Goal: Task Accomplishment & Management: Manage account settings

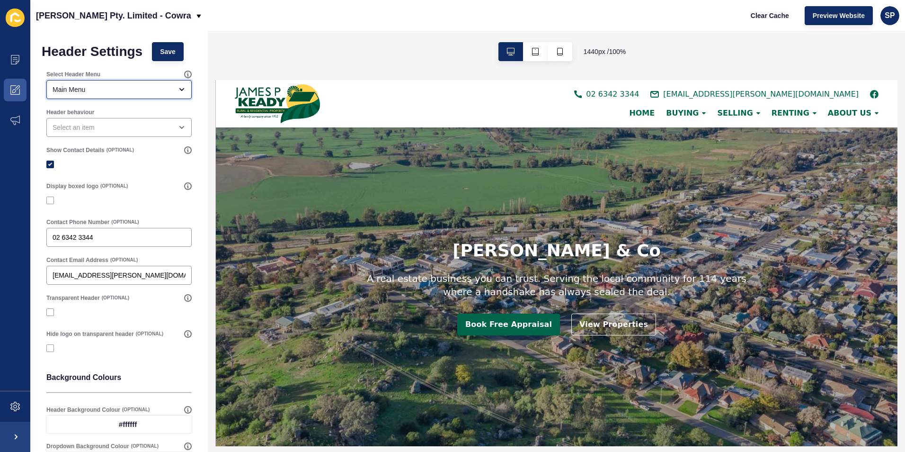
click at [127, 92] on div "Main Menu" at bounding box center [113, 89] width 120 height 9
click at [126, 122] on div "open menu" at bounding box center [118, 127] width 145 height 19
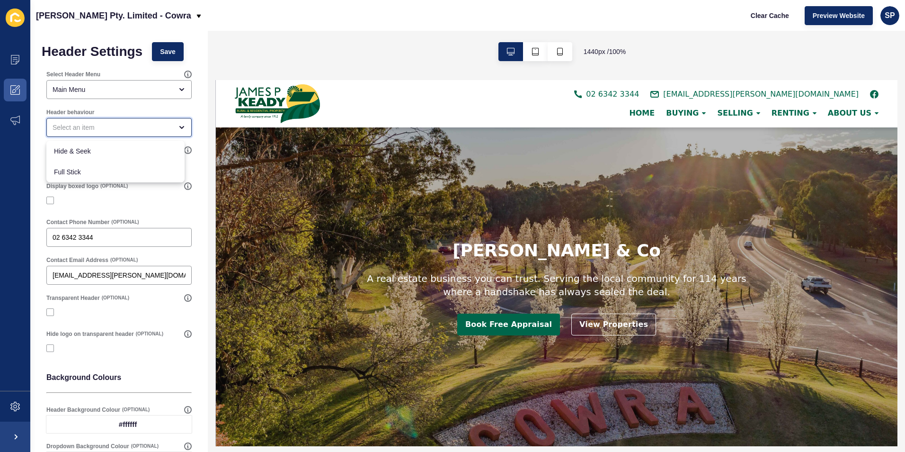
click at [126, 122] on div "close menu" at bounding box center [118, 127] width 145 height 19
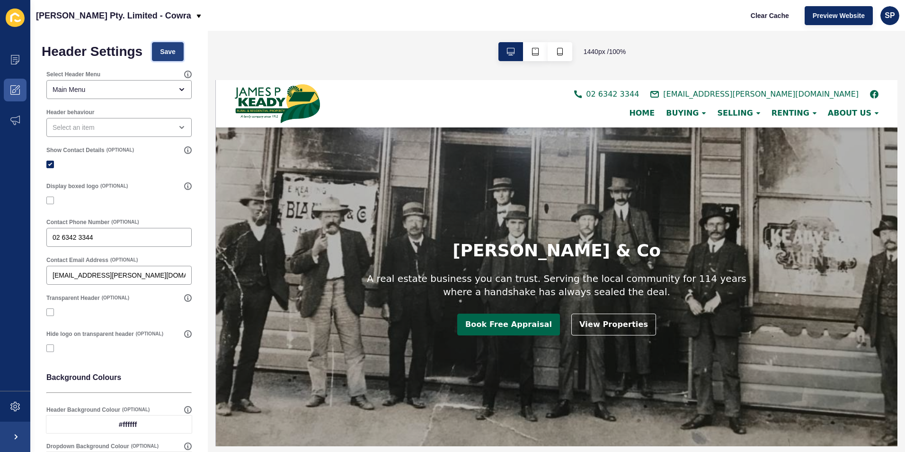
click at [160, 53] on button "Save" at bounding box center [168, 51] width 32 height 19
click at [14, 86] on icon at bounding box center [14, 89] width 9 height 9
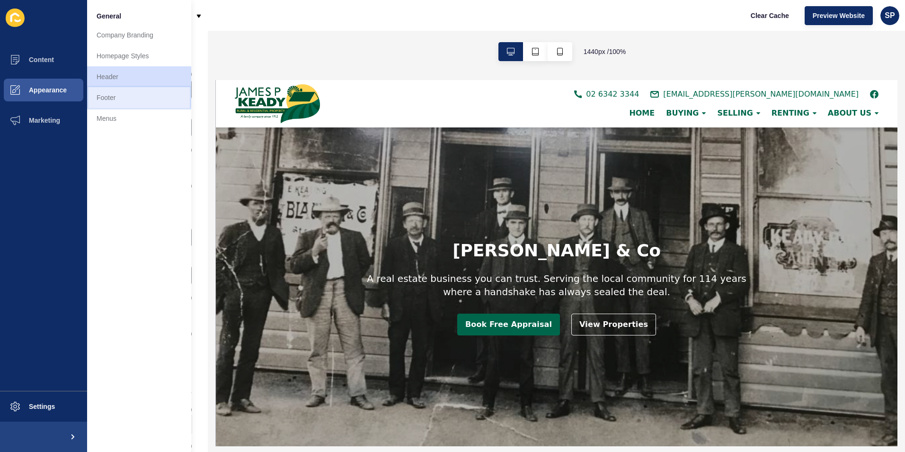
click at [107, 92] on link "Footer" at bounding box center [139, 97] width 104 height 21
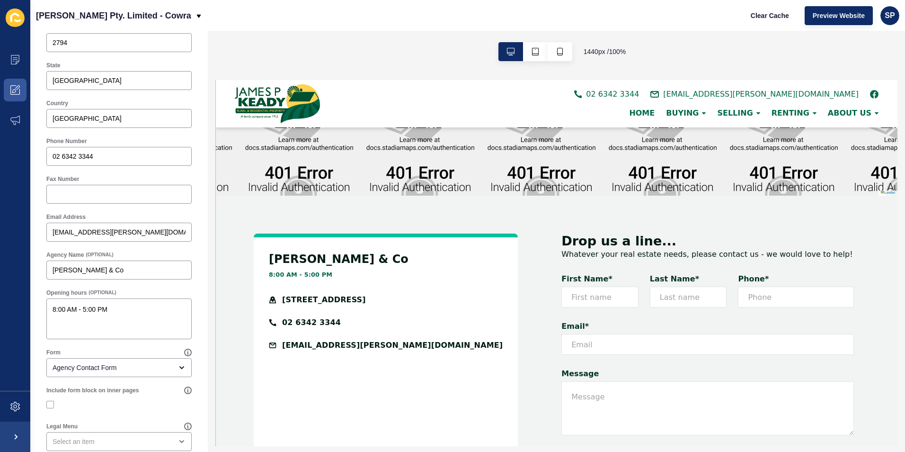
scroll to position [284, 0]
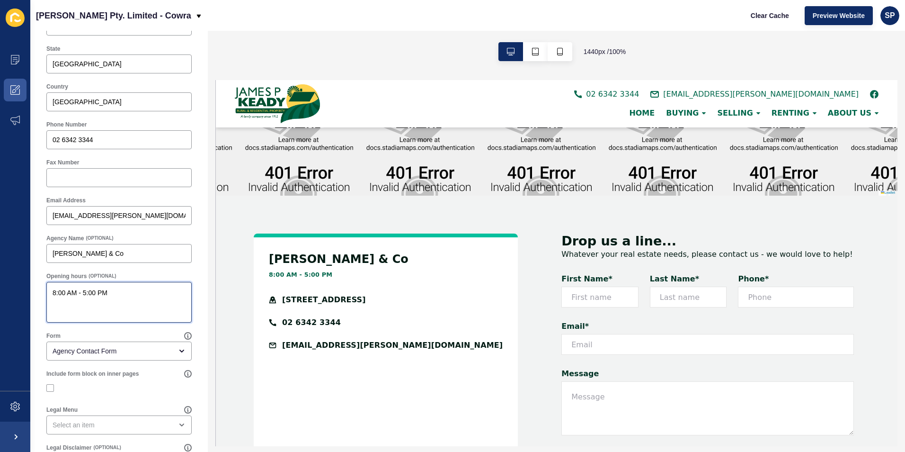
click at [55, 293] on textarea "8:00 AM - 5:00 PM" at bounding box center [119, 302] width 143 height 38
click at [120, 260] on div "[PERSON_NAME] & Co" at bounding box center [118, 253] width 145 height 19
click at [131, 213] on input "[EMAIL_ADDRESS][PERSON_NAME][DOMAIN_NAME]" at bounding box center [119, 215] width 133 height 9
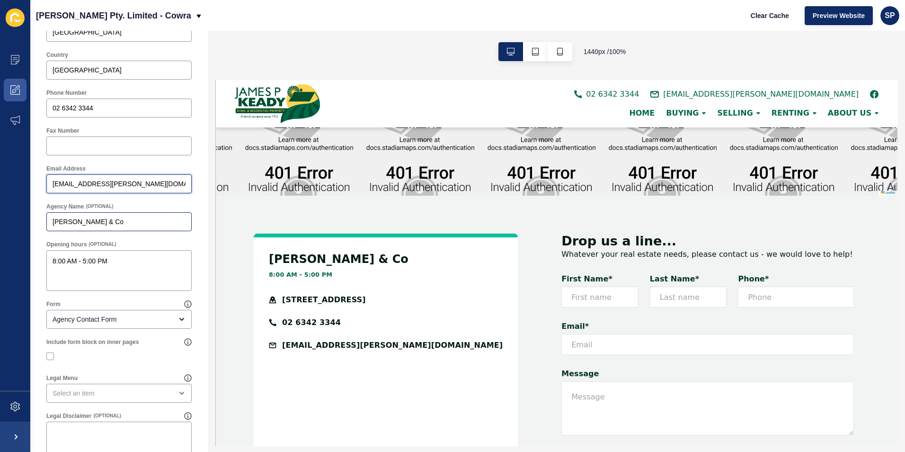
scroll to position [332, 0]
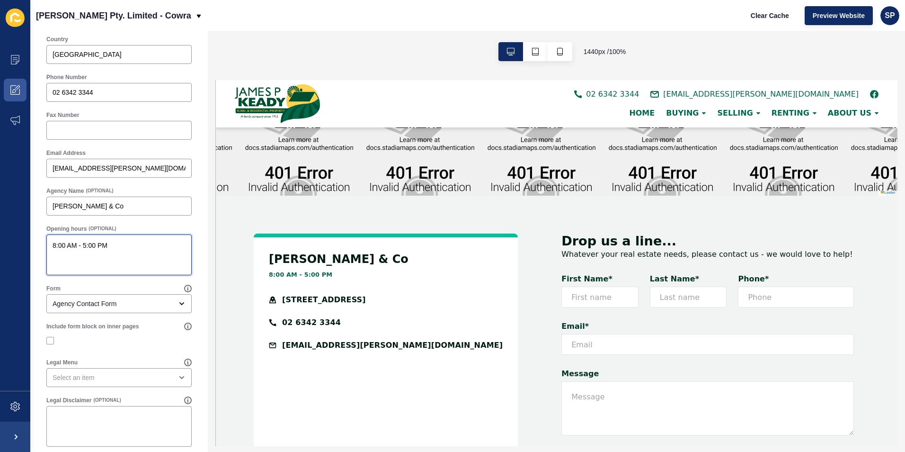
click at [55, 246] on textarea "8:00 AM - 5:00 PM" at bounding box center [119, 255] width 143 height 38
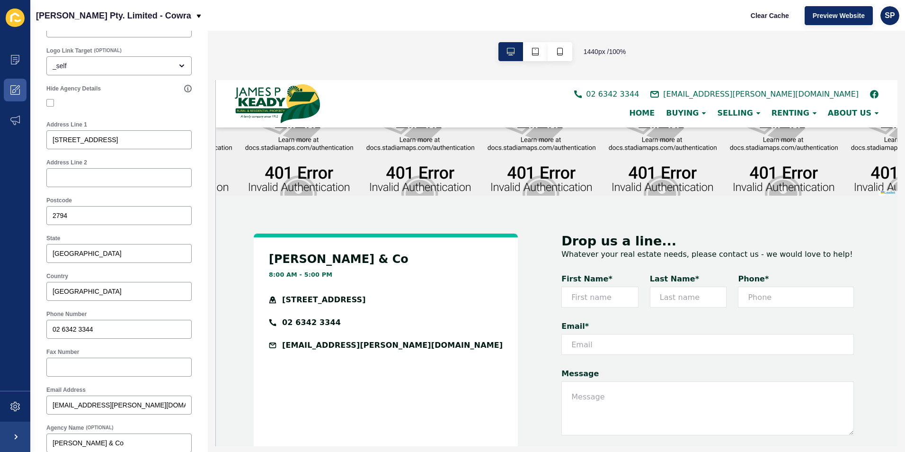
scroll to position [342, 0]
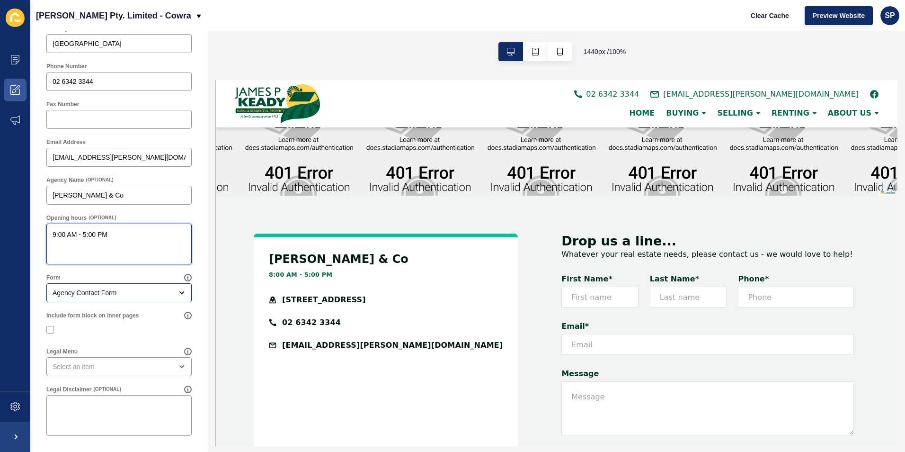
type textarea "9:00 AM - 5:00 PM"
click at [103, 292] on div "Agency Contact Form" at bounding box center [113, 292] width 120 height 9
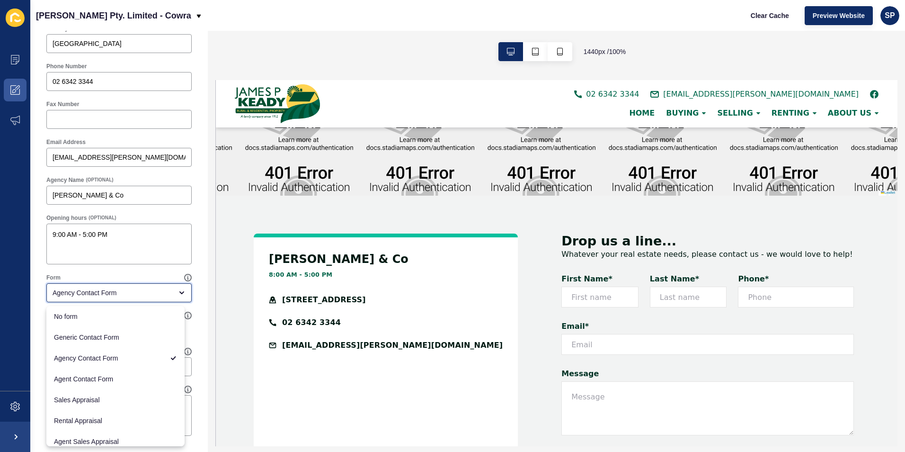
click at [103, 292] on div "Agency Contact Form" at bounding box center [113, 292] width 120 height 9
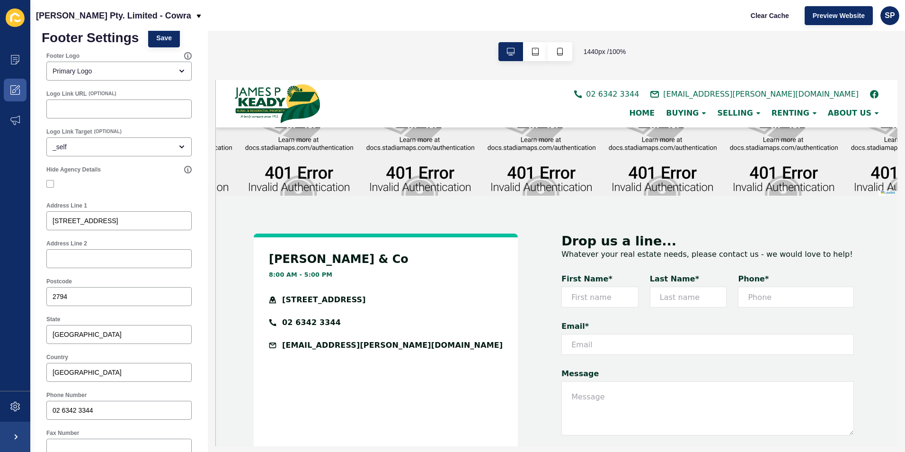
scroll to position [11, 0]
click at [165, 36] on span "Save" at bounding box center [164, 40] width 16 height 9
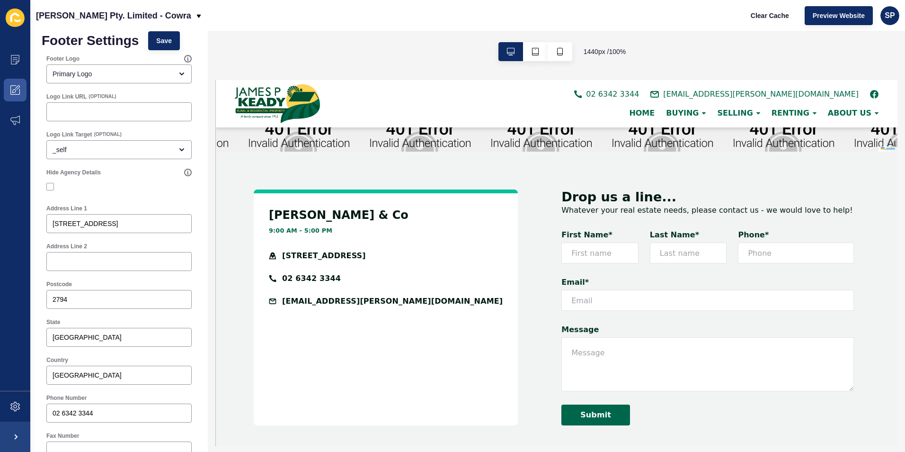
scroll to position [1421, 0]
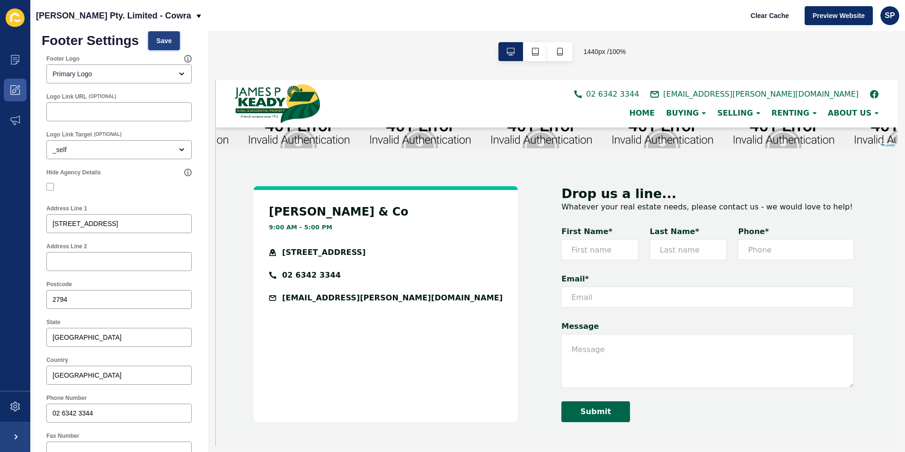
click at [166, 48] on button "Save" at bounding box center [164, 40] width 32 height 19
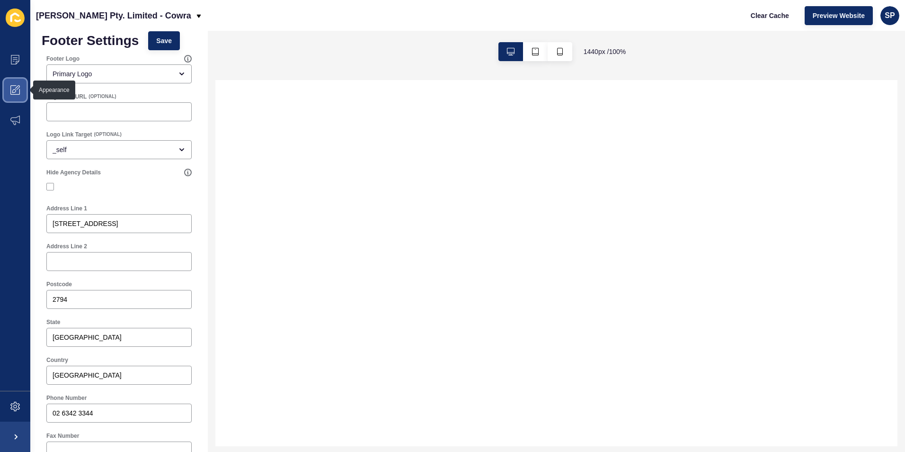
click at [6, 91] on span at bounding box center [15, 90] width 30 height 30
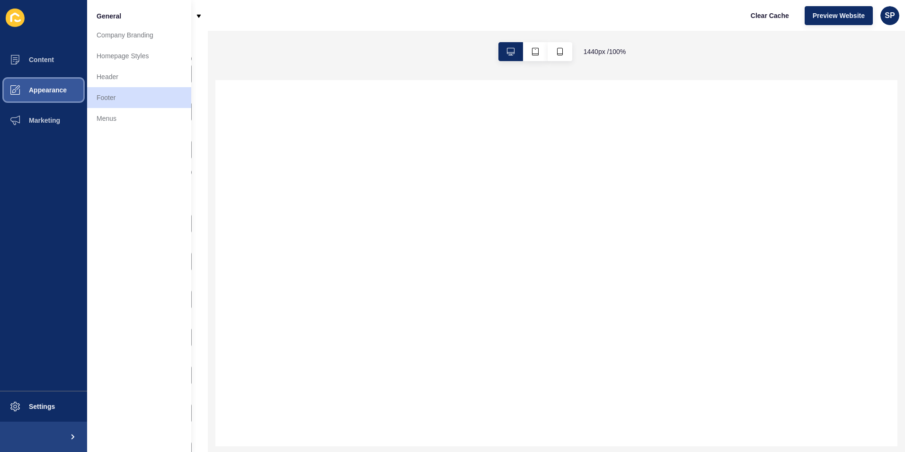
scroll to position [0, 0]
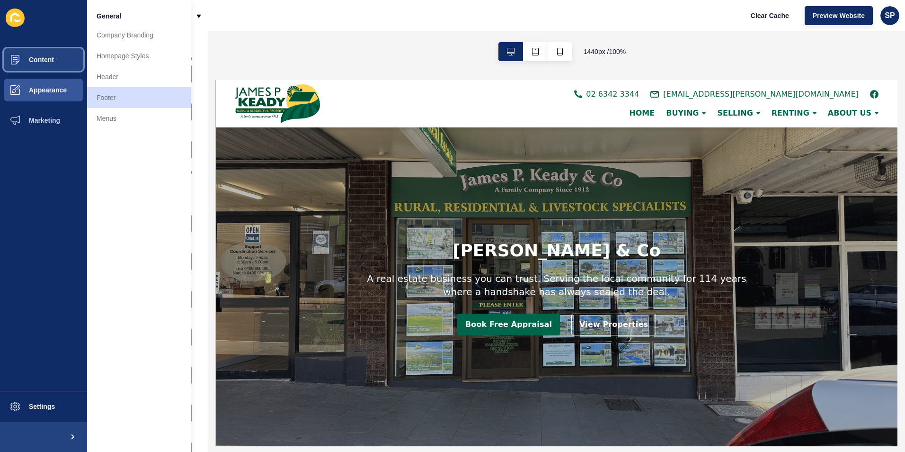
click at [37, 59] on span "Content" at bounding box center [26, 60] width 55 height 8
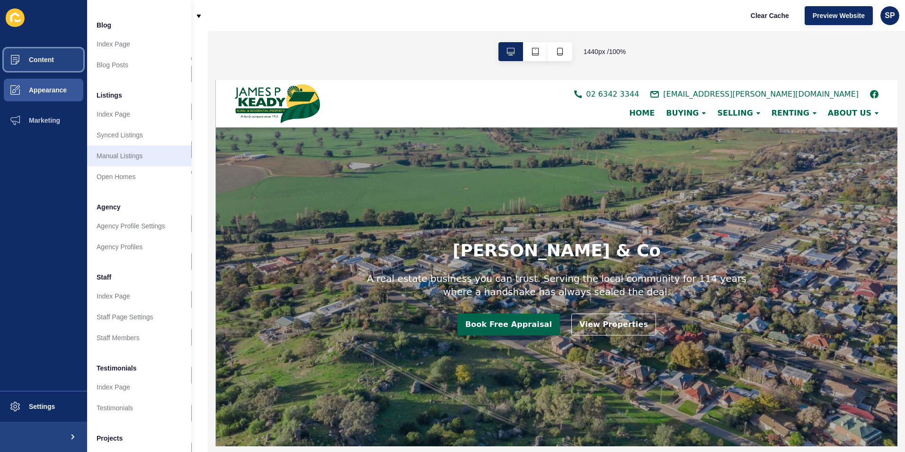
scroll to position [110, 0]
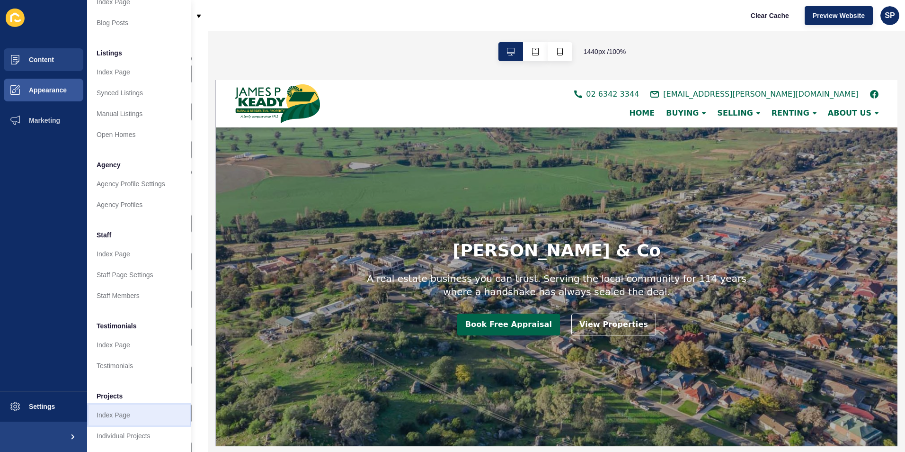
click at [114, 404] on link "Index Page" at bounding box center [139, 414] width 104 height 21
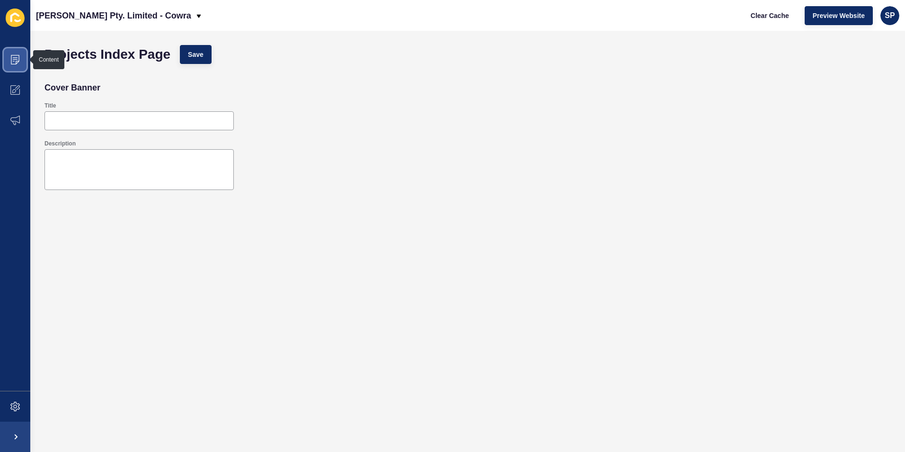
click at [17, 68] on span at bounding box center [15, 60] width 30 height 30
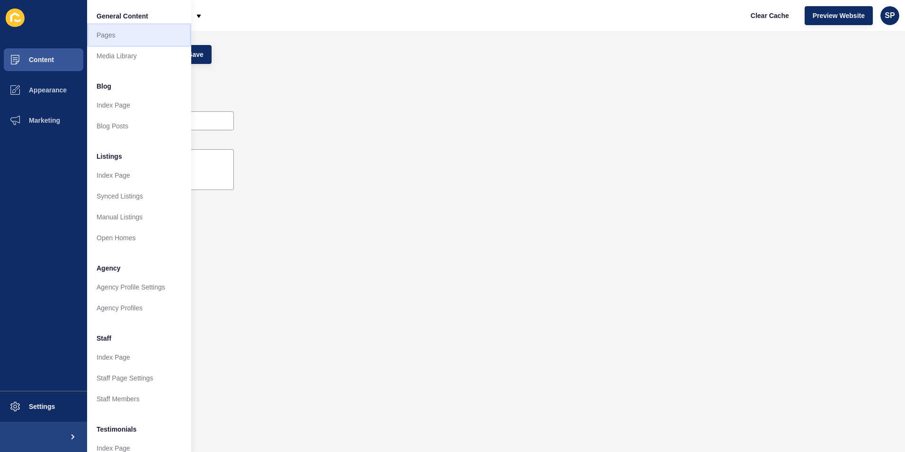
click at [114, 32] on link "Pages" at bounding box center [139, 35] width 104 height 21
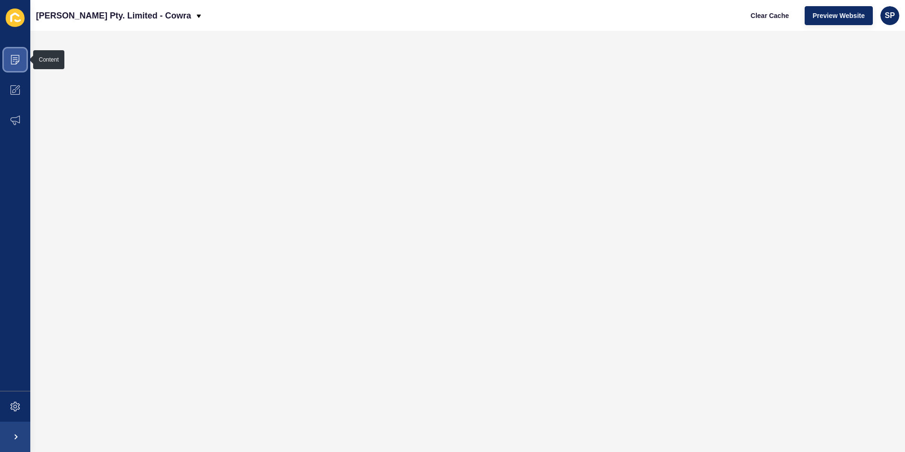
click at [9, 58] on span at bounding box center [15, 60] width 30 height 30
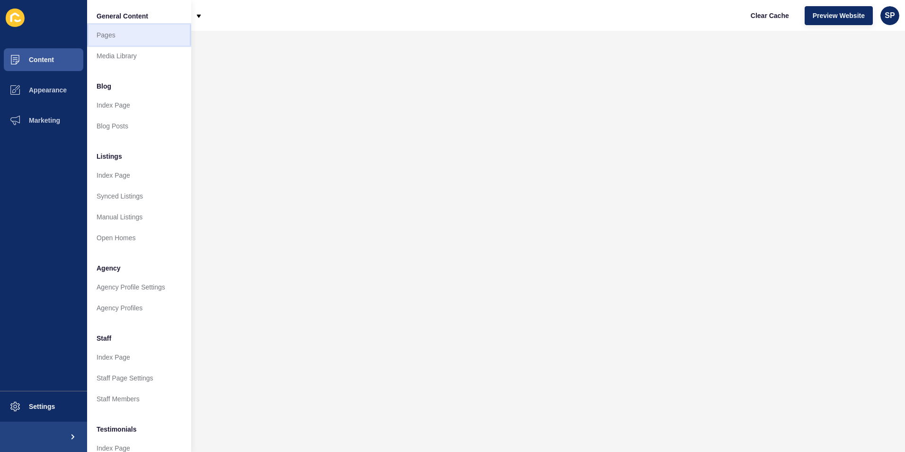
click at [120, 36] on link "Pages" at bounding box center [139, 35] width 104 height 21
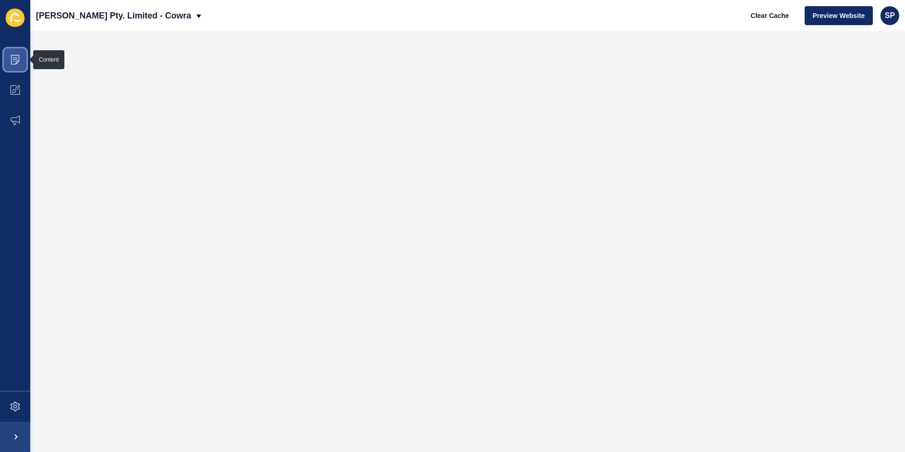
click at [14, 59] on icon at bounding box center [14, 59] width 9 height 9
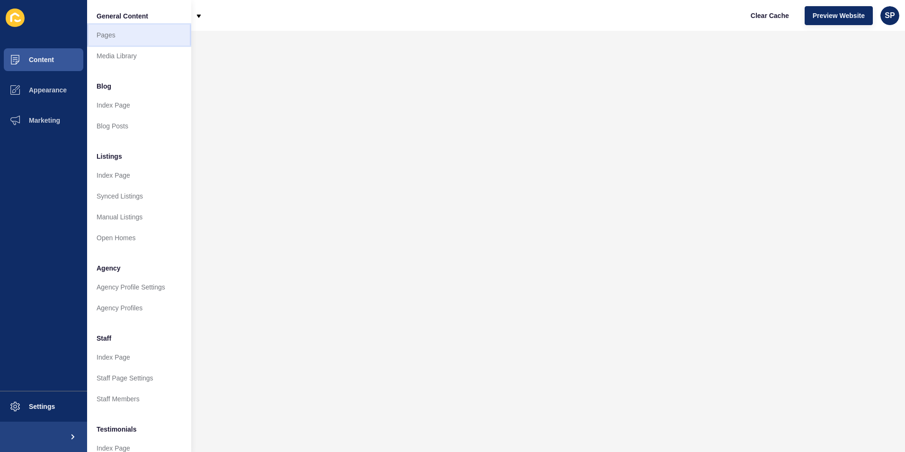
click at [130, 35] on link "Pages" at bounding box center [139, 35] width 104 height 21
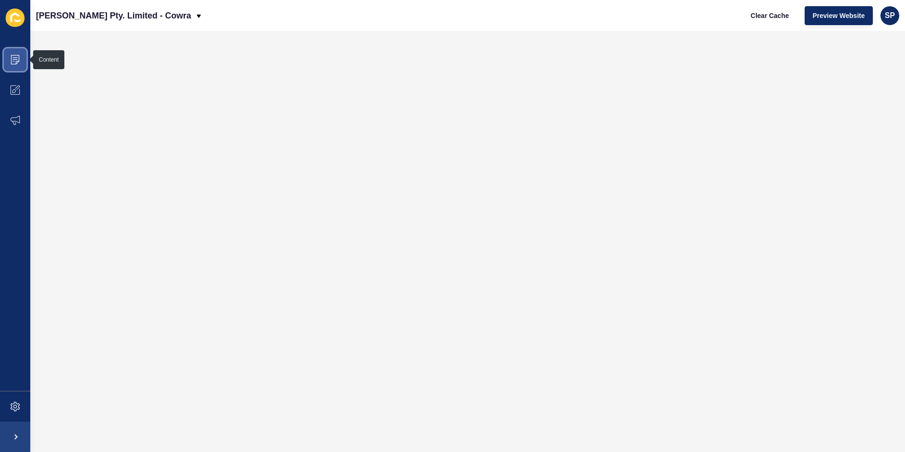
click at [23, 62] on span at bounding box center [15, 60] width 30 height 30
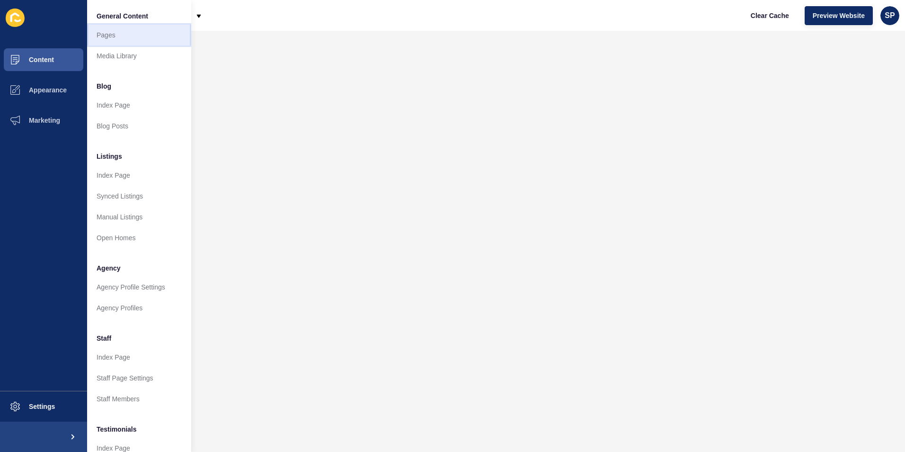
click at [122, 33] on link "Pages" at bounding box center [139, 35] width 104 height 21
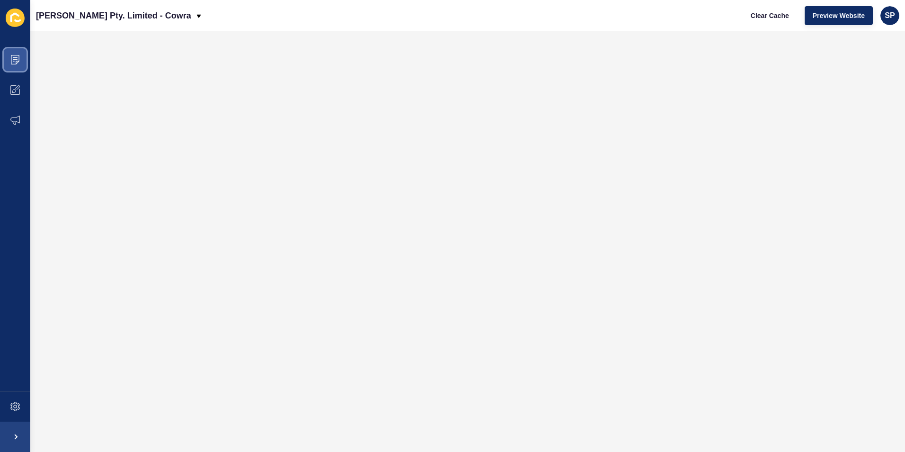
click at [13, 64] on span at bounding box center [15, 60] width 30 height 30
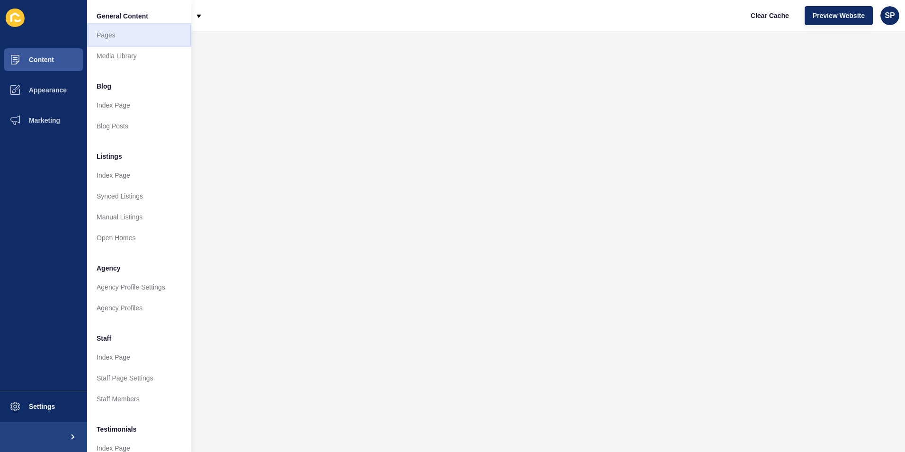
click at [117, 35] on link "Pages" at bounding box center [139, 35] width 104 height 21
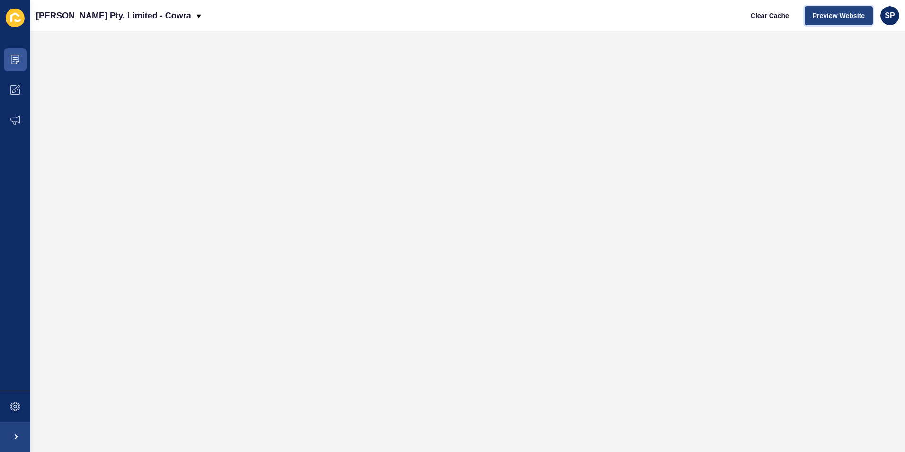
click at [842, 18] on span "Preview Website" at bounding box center [839, 15] width 52 height 9
click at [18, 17] on icon at bounding box center [15, 18] width 19 height 18
click at [13, 436] on span at bounding box center [15, 436] width 30 height 30
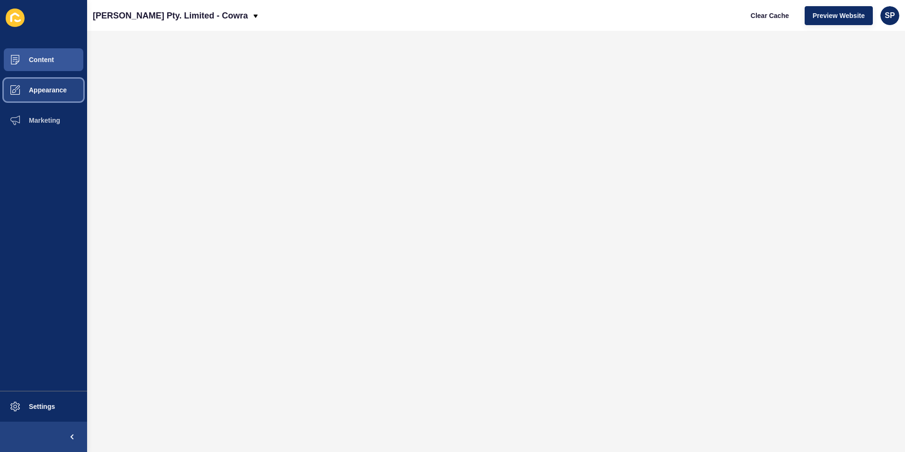
click at [49, 78] on button "Appearance" at bounding box center [43, 90] width 87 height 30
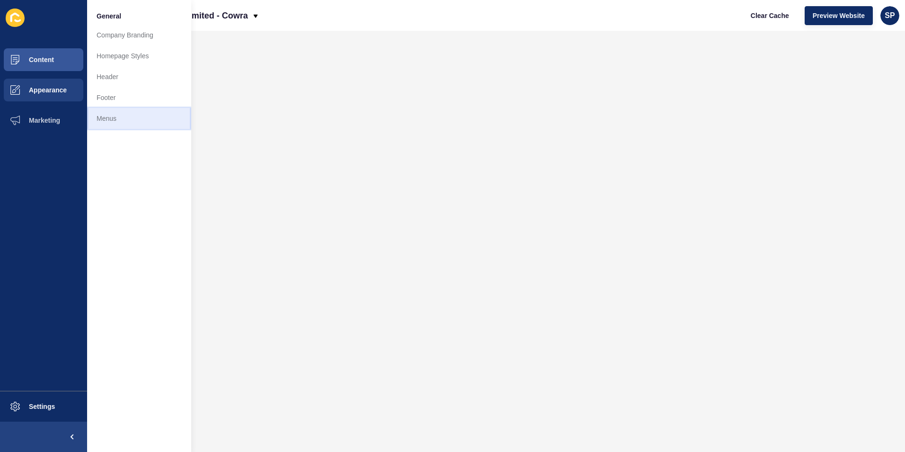
click at [107, 120] on link "Menus" at bounding box center [139, 118] width 104 height 21
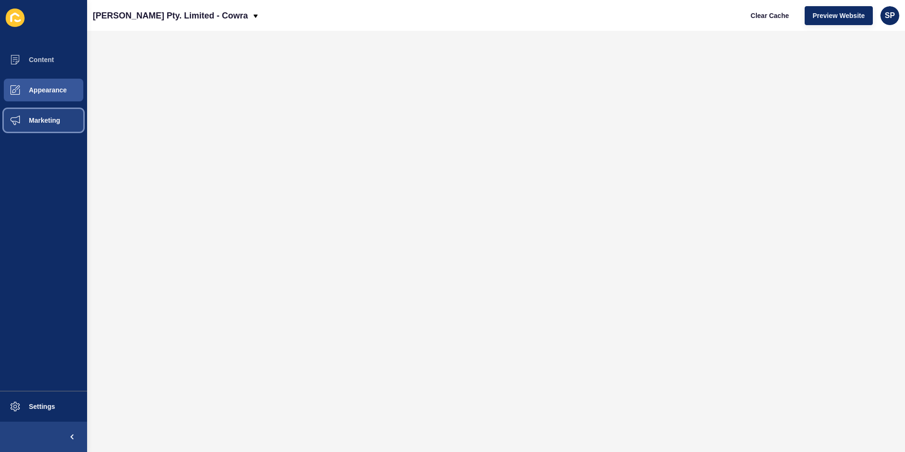
click at [45, 125] on button "Marketing" at bounding box center [43, 120] width 87 height 30
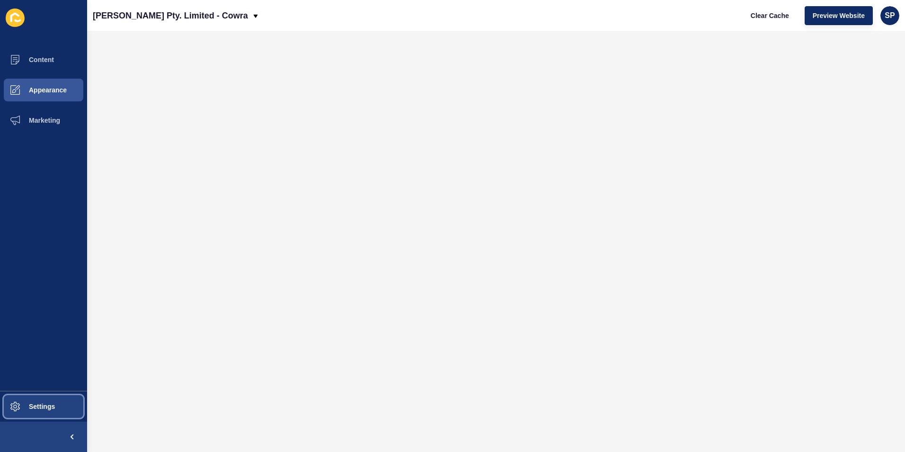
click at [39, 402] on button "Settings" at bounding box center [43, 406] width 87 height 30
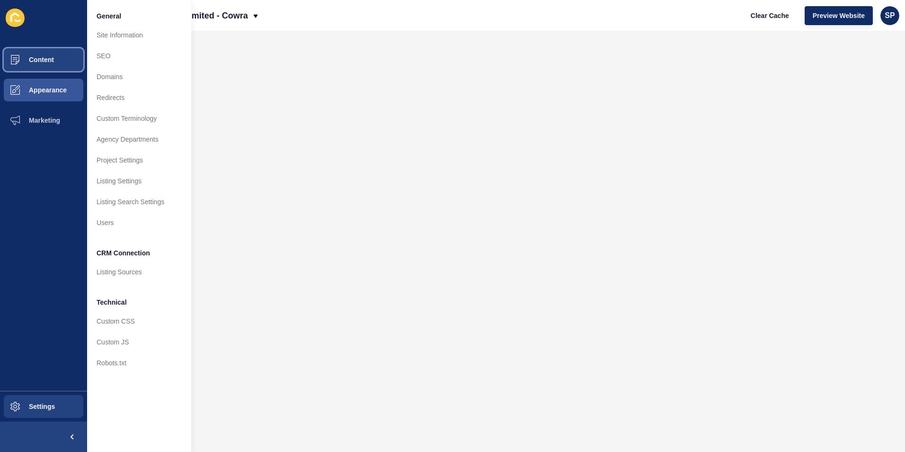
click at [42, 57] on span "Content" at bounding box center [26, 60] width 55 height 8
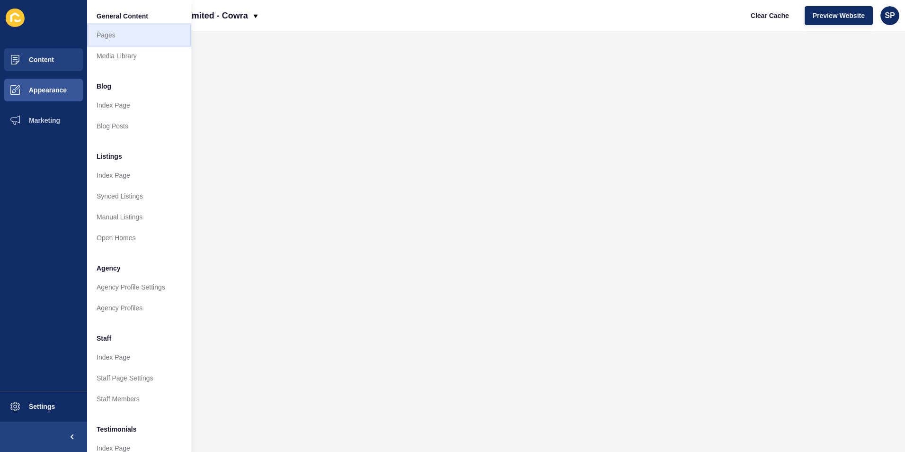
click at [115, 34] on link "Pages" at bounding box center [139, 35] width 104 height 21
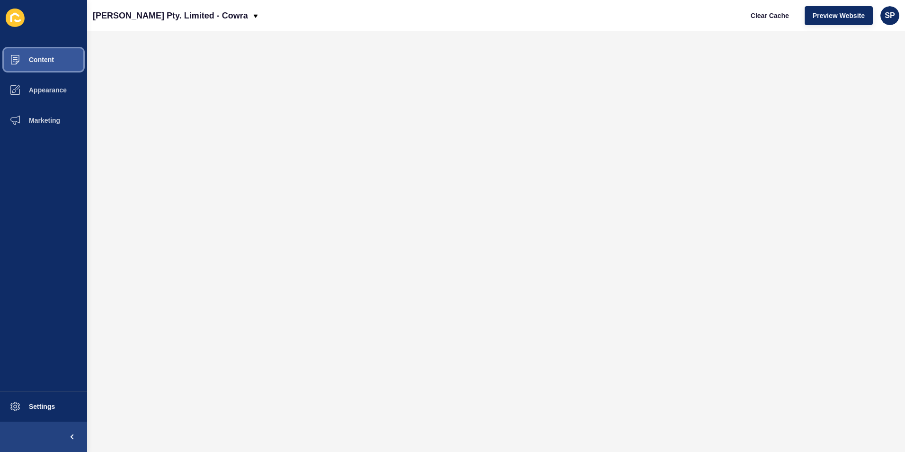
click at [55, 59] on button "Content" at bounding box center [43, 60] width 87 height 30
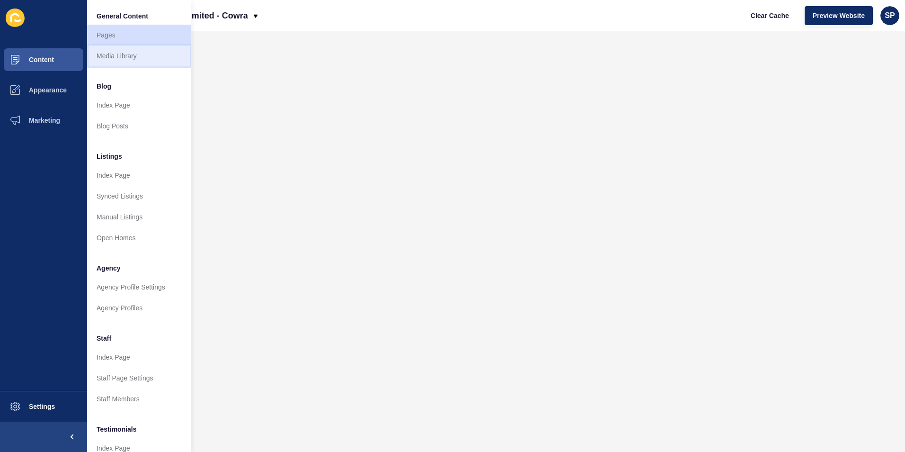
click at [123, 55] on link "Media Library" at bounding box center [139, 55] width 104 height 21
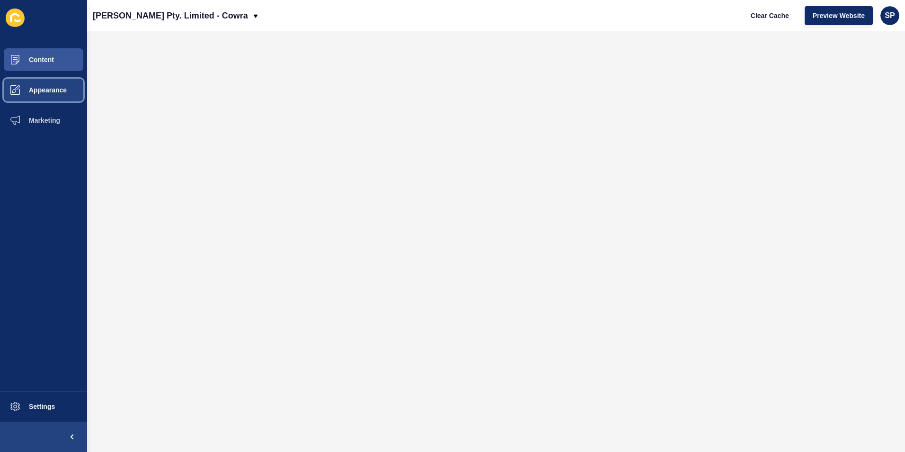
click at [58, 90] on span "Appearance" at bounding box center [33, 90] width 68 height 8
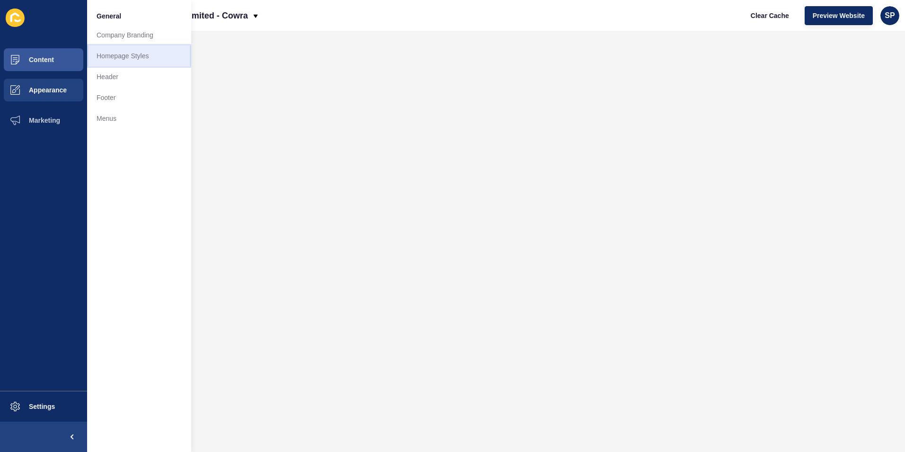
click at [133, 58] on link "Homepage Styles" at bounding box center [139, 55] width 104 height 21
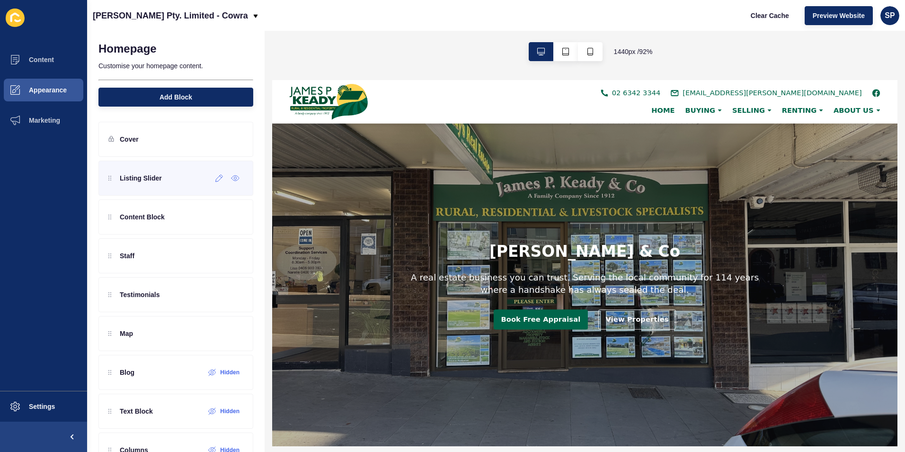
click at [152, 185] on div "Listing Slider" at bounding box center [135, 177] width 54 height 15
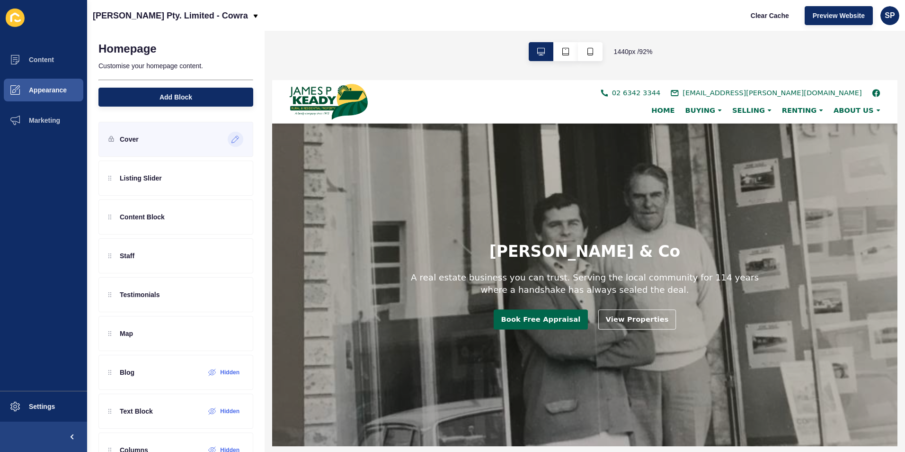
click at [232, 136] on icon at bounding box center [236, 139] width 8 height 8
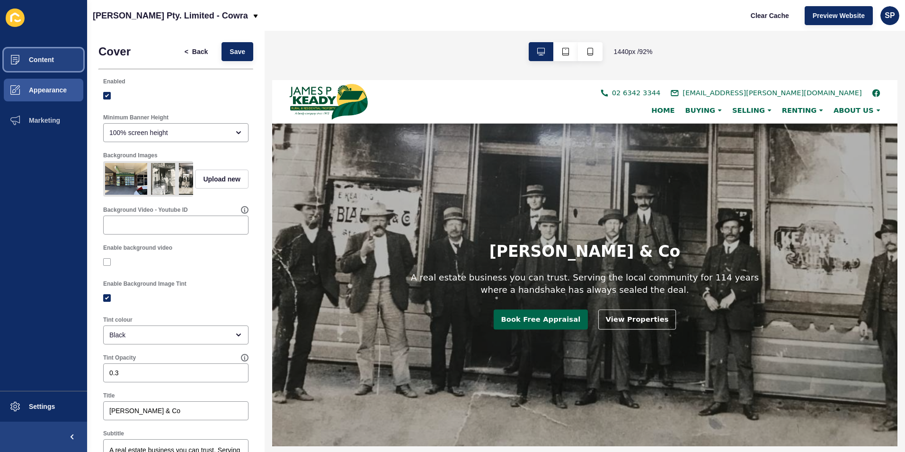
click at [53, 62] on span "Content" at bounding box center [26, 60] width 55 height 8
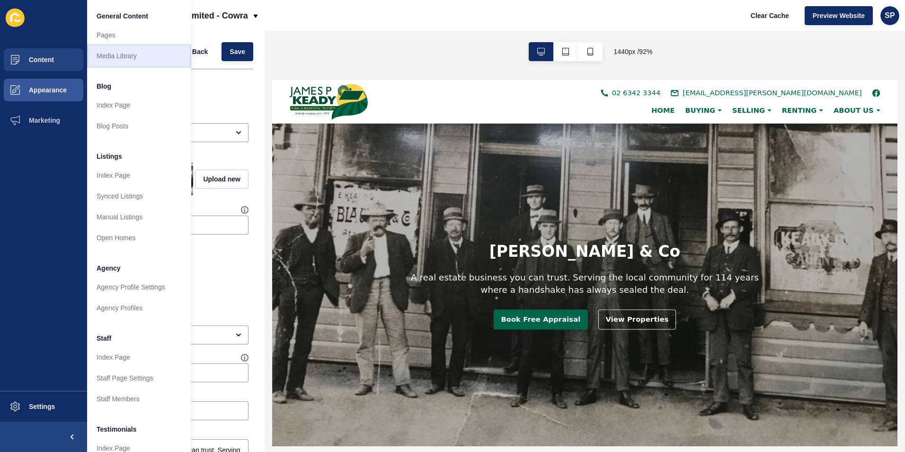
click at [136, 55] on link "Media Library" at bounding box center [139, 55] width 104 height 21
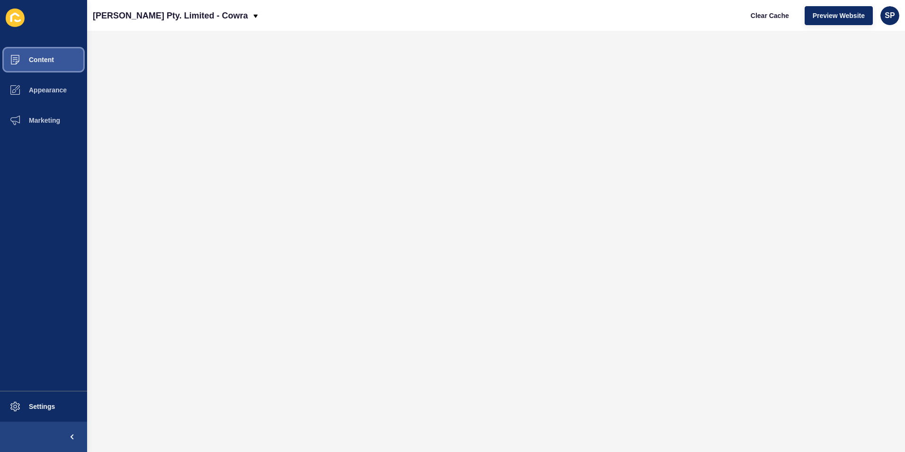
click at [51, 58] on span "Content" at bounding box center [26, 60] width 55 height 8
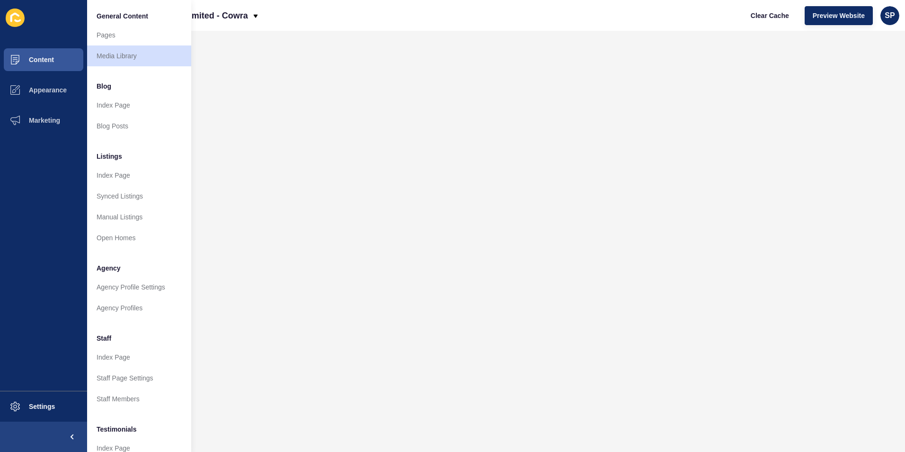
click at [32, 203] on ul "Content Appearance Marketing" at bounding box center [43, 218] width 87 height 346
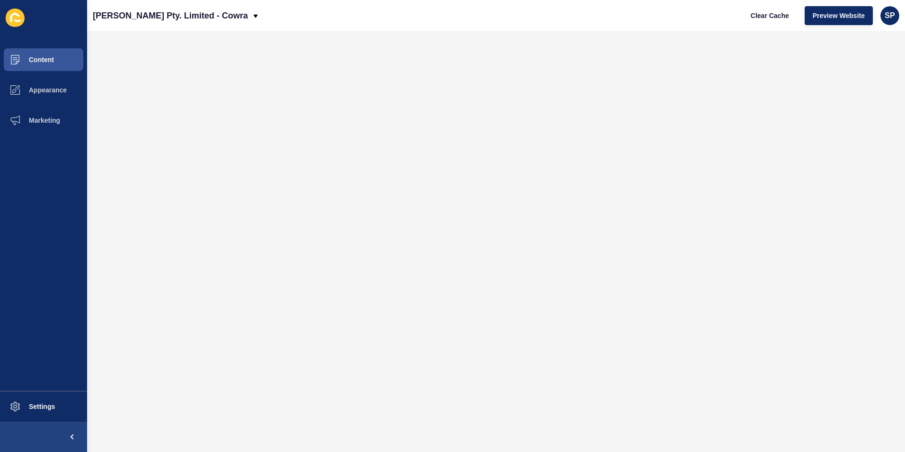
click at [351, 20] on div "[PERSON_NAME] Pty. Limited - Cowra Clear Cache Preview Website SP" at bounding box center [496, 15] width 818 height 31
click at [59, 90] on span "Appearance" at bounding box center [33, 90] width 68 height 8
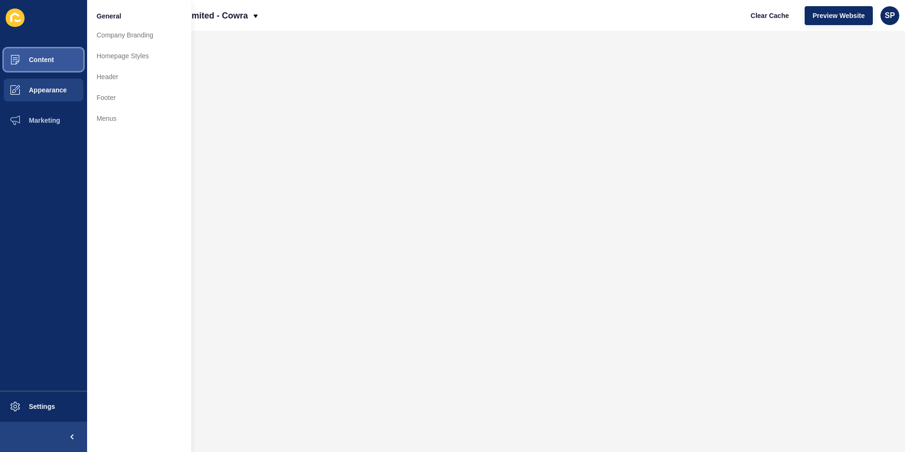
click at [54, 59] on span "Content" at bounding box center [26, 60] width 55 height 8
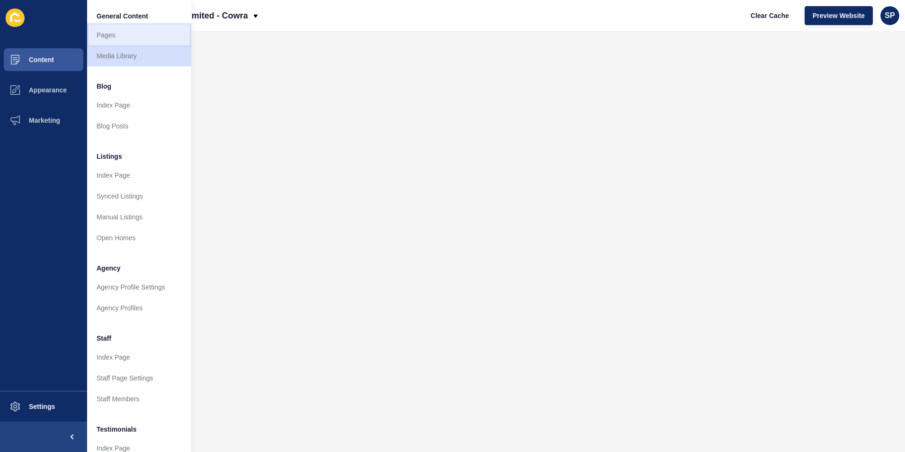
click at [97, 30] on link "Pages" at bounding box center [139, 35] width 104 height 21
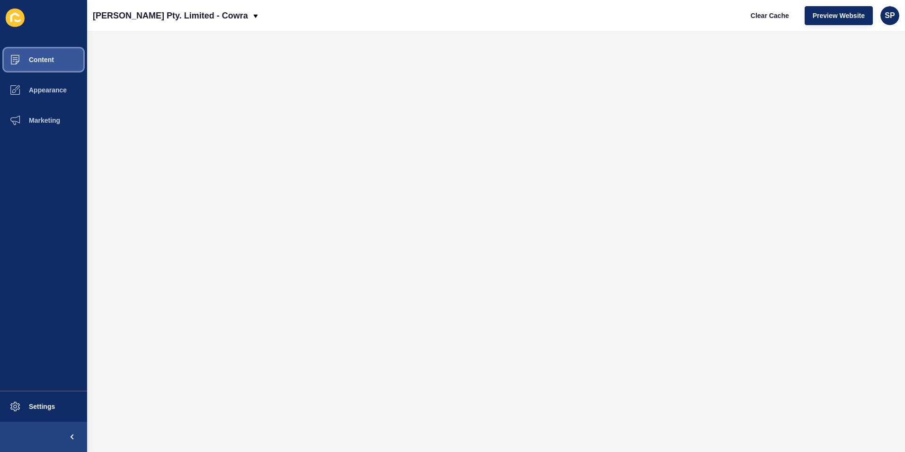
click at [23, 50] on span at bounding box center [15, 60] width 30 height 30
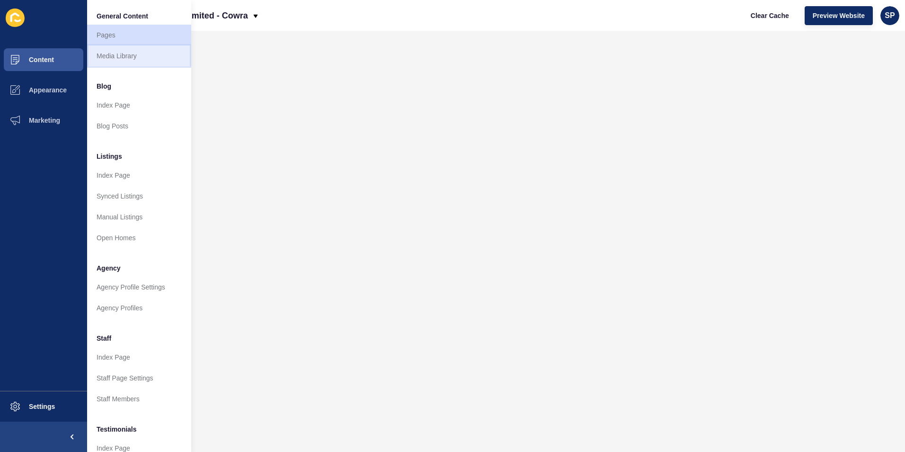
click at [115, 55] on link "Media Library" at bounding box center [139, 55] width 104 height 21
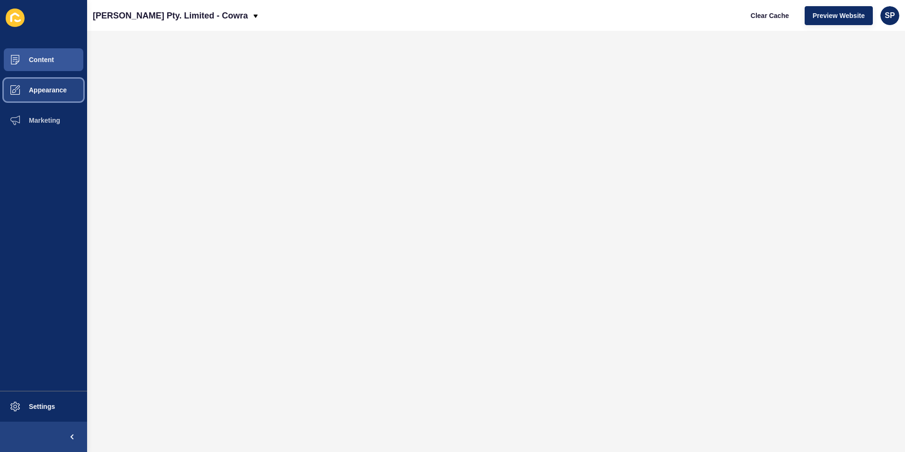
click at [41, 84] on button "Appearance" at bounding box center [43, 90] width 87 height 30
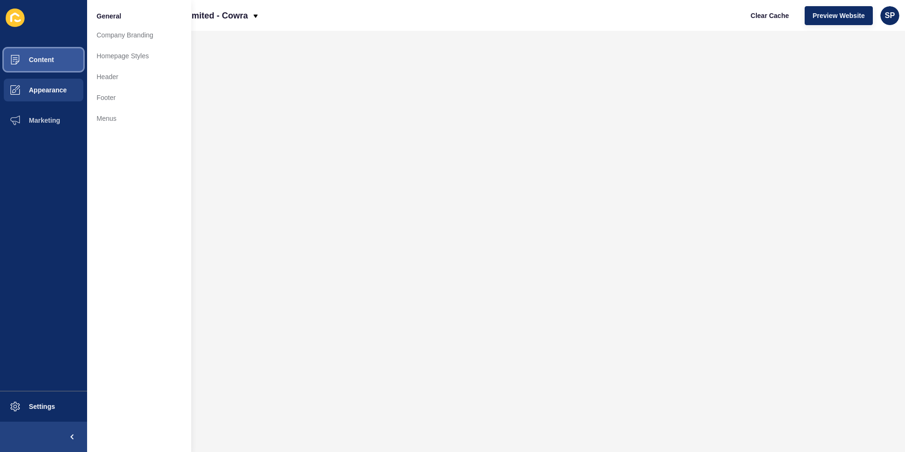
click at [46, 54] on button "Content" at bounding box center [43, 60] width 87 height 30
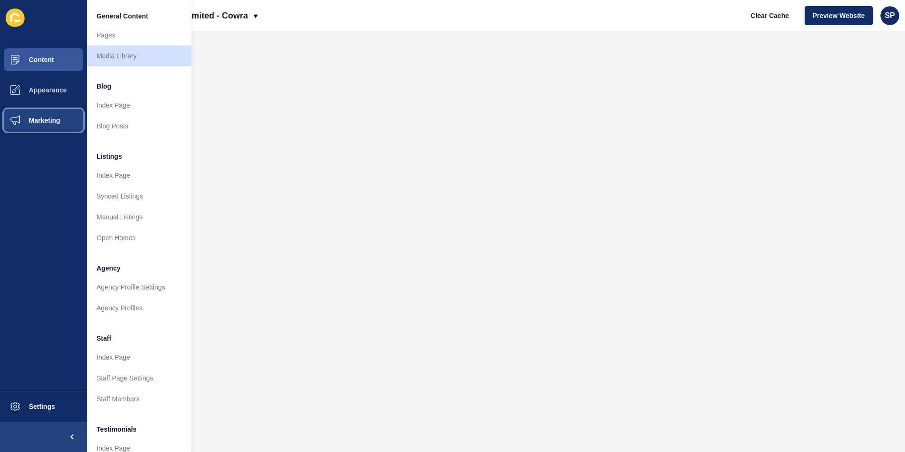
click at [56, 124] on button "Marketing" at bounding box center [43, 120] width 87 height 30
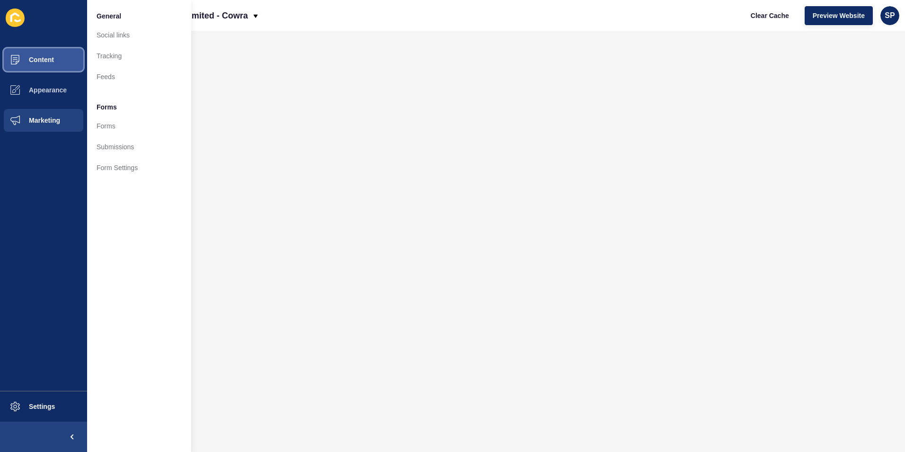
click at [51, 61] on span "Content" at bounding box center [26, 60] width 55 height 8
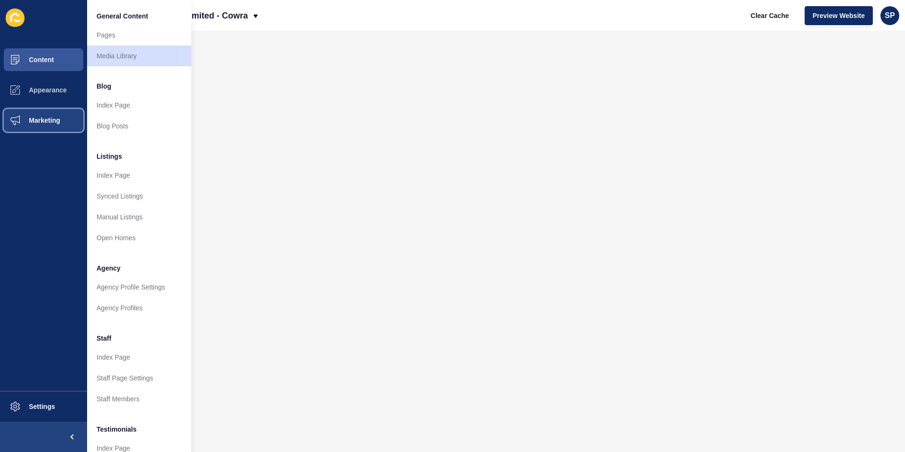
click at [25, 114] on span at bounding box center [15, 120] width 30 height 30
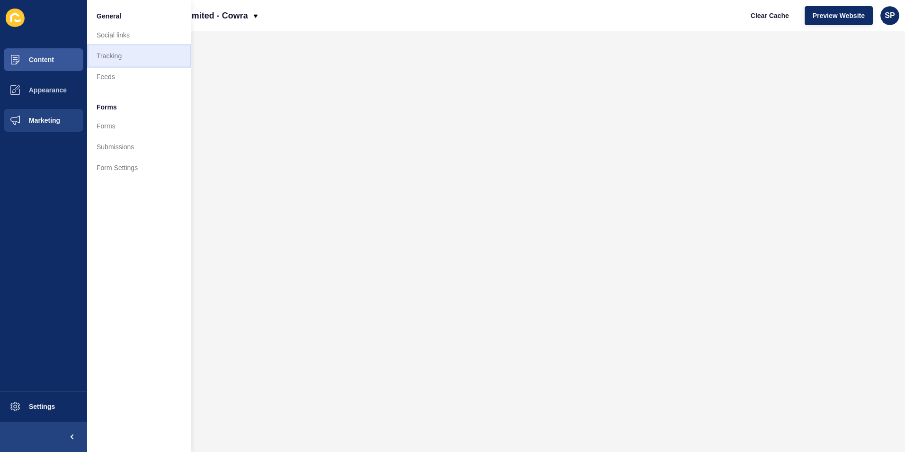
click at [112, 51] on link "Tracking" at bounding box center [139, 55] width 104 height 21
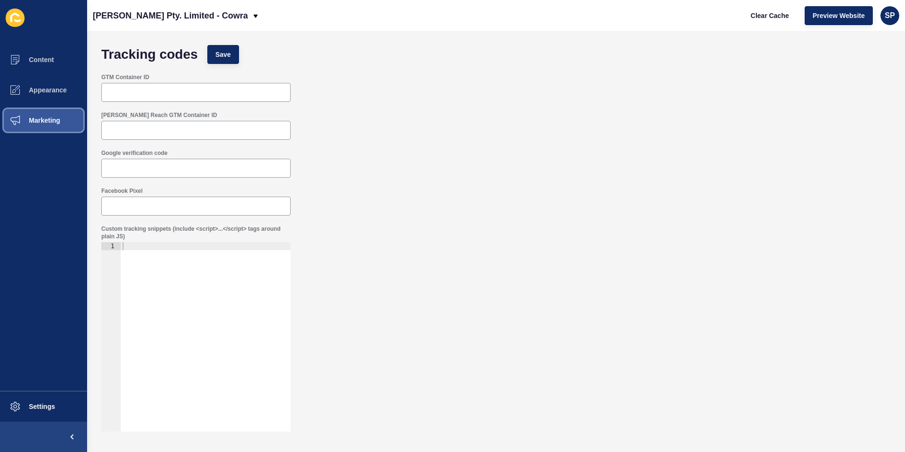
click at [51, 111] on button "Marketing" at bounding box center [43, 120] width 87 height 30
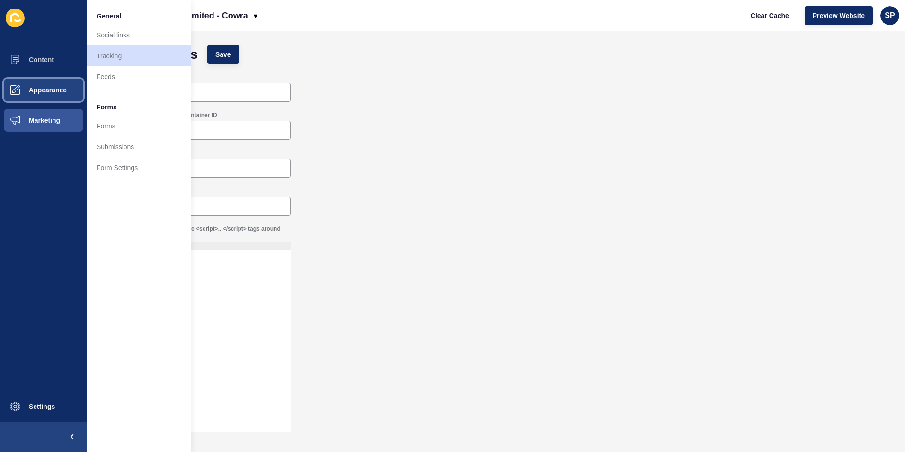
click at [51, 90] on span "Appearance" at bounding box center [33, 90] width 68 height 8
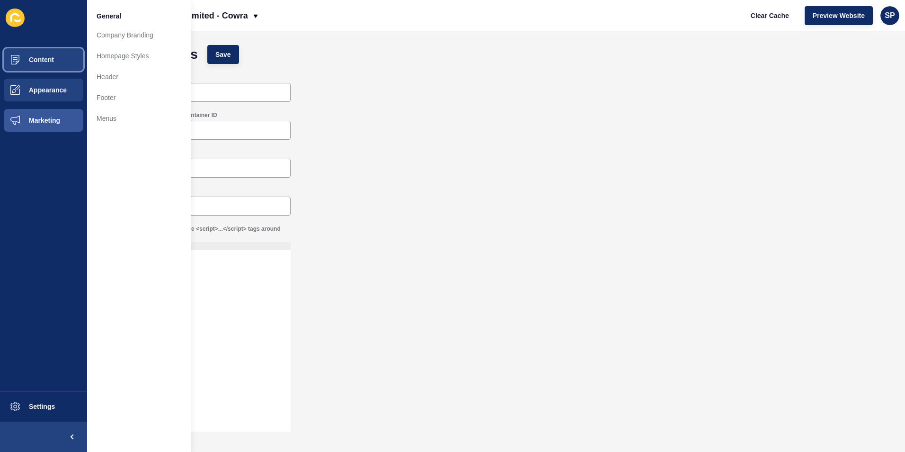
click at [36, 63] on span "Content" at bounding box center [26, 60] width 55 height 8
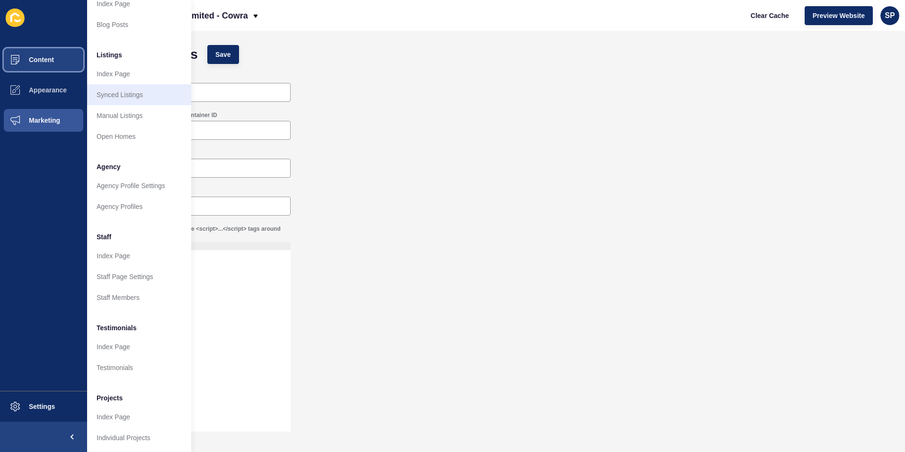
scroll to position [110, 0]
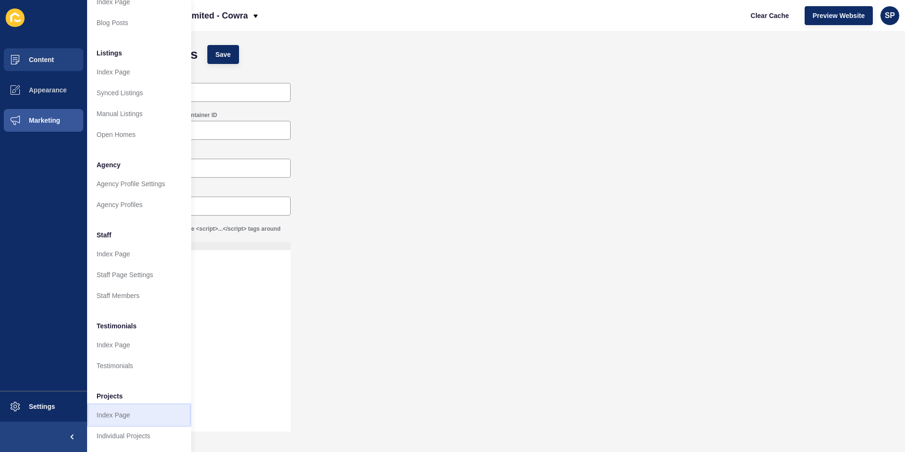
click at [121, 404] on link "Index Page" at bounding box center [139, 414] width 104 height 21
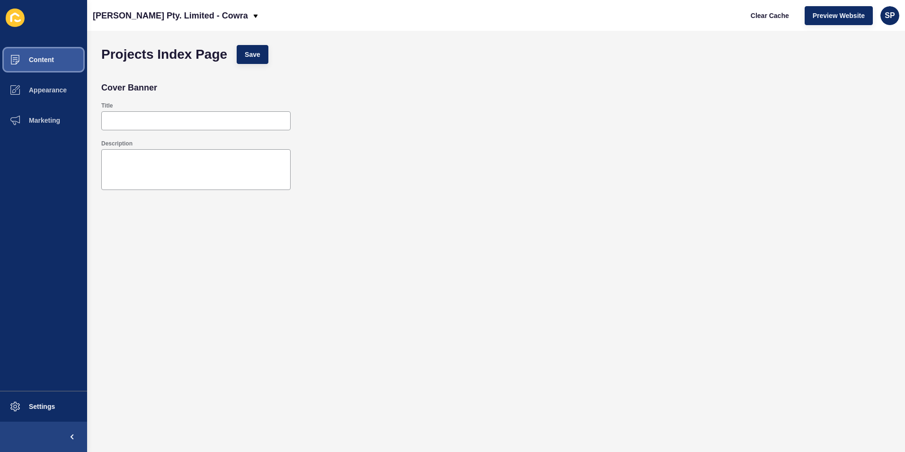
click at [39, 68] on button "Content" at bounding box center [43, 60] width 87 height 30
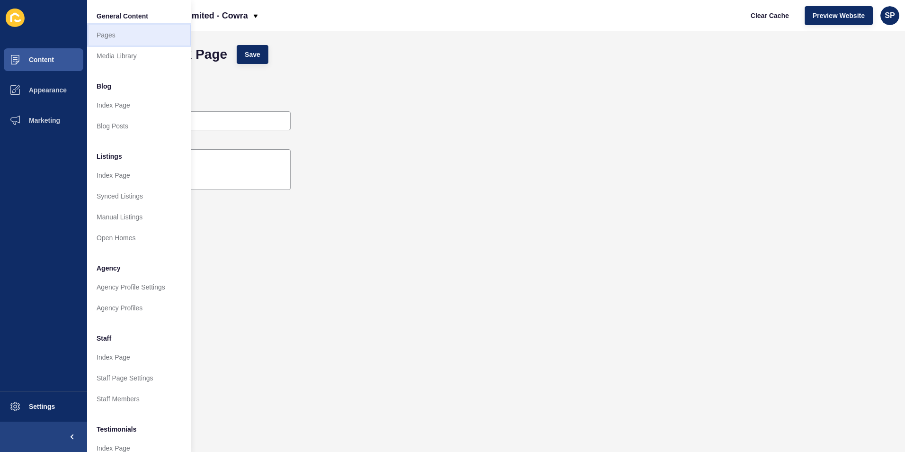
click at [120, 33] on link "Pages" at bounding box center [139, 35] width 104 height 21
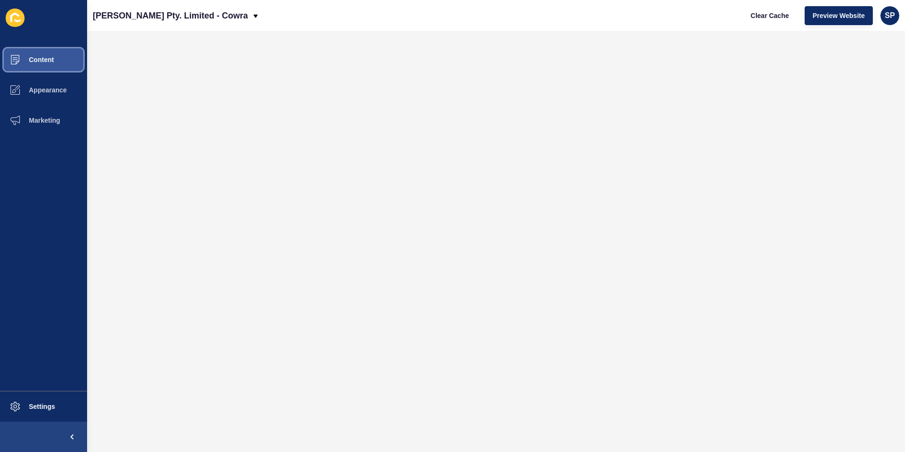
click at [61, 54] on button "Content" at bounding box center [43, 60] width 87 height 30
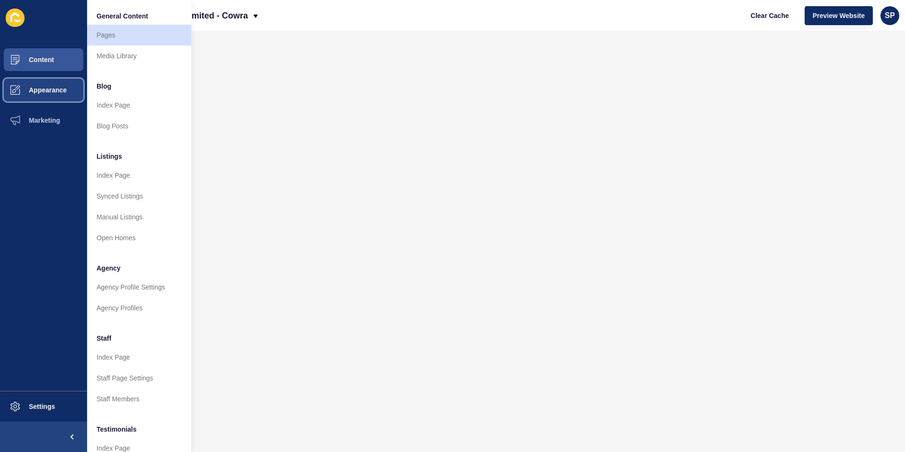
click at [41, 91] on span "Appearance" at bounding box center [33, 90] width 68 height 8
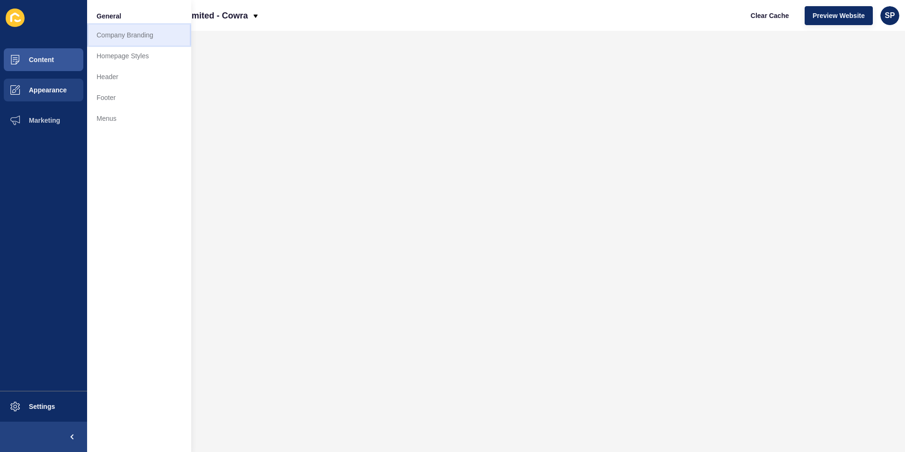
click at [120, 30] on link "Company Branding" at bounding box center [139, 35] width 104 height 21
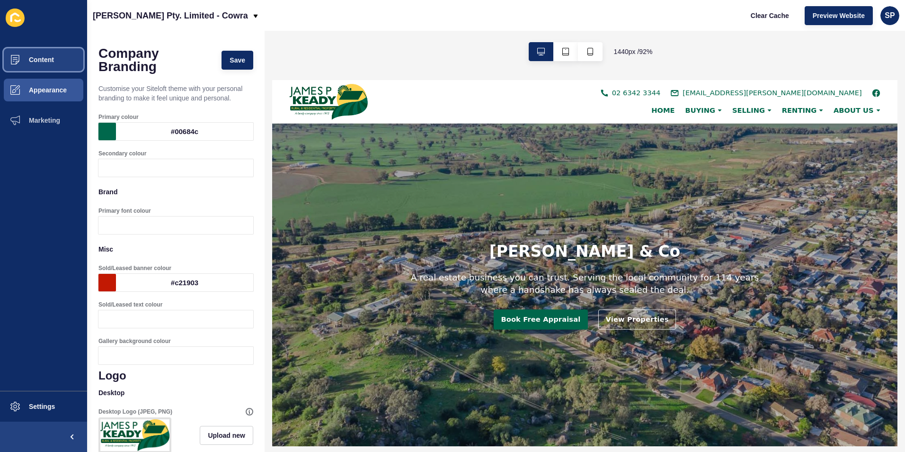
click at [54, 63] on span "Content" at bounding box center [26, 60] width 55 height 8
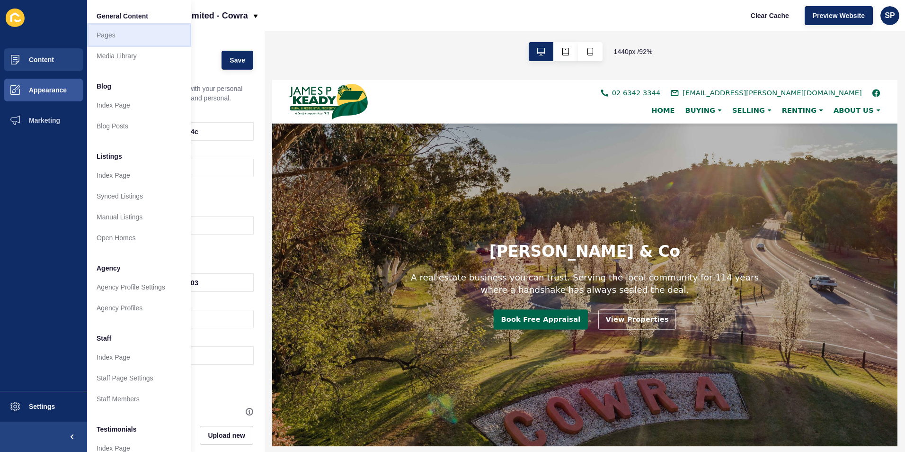
click at [115, 38] on link "Pages" at bounding box center [139, 35] width 104 height 21
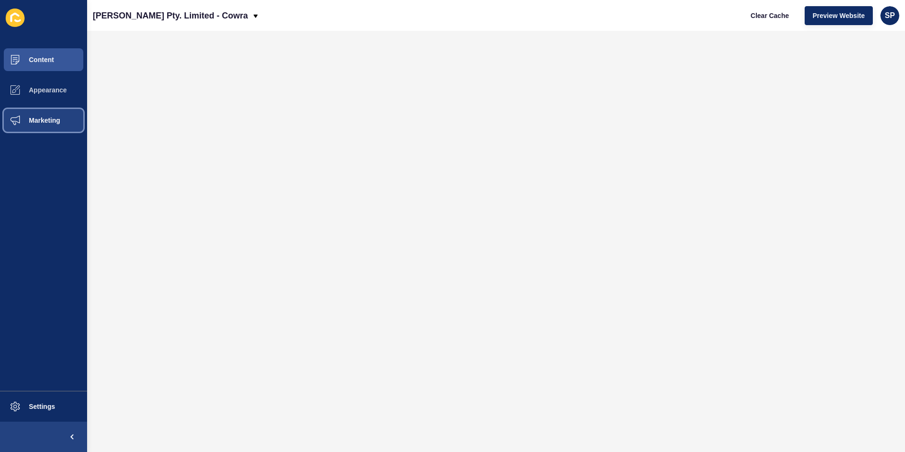
click at [37, 117] on span "Marketing" at bounding box center [30, 121] width 62 height 8
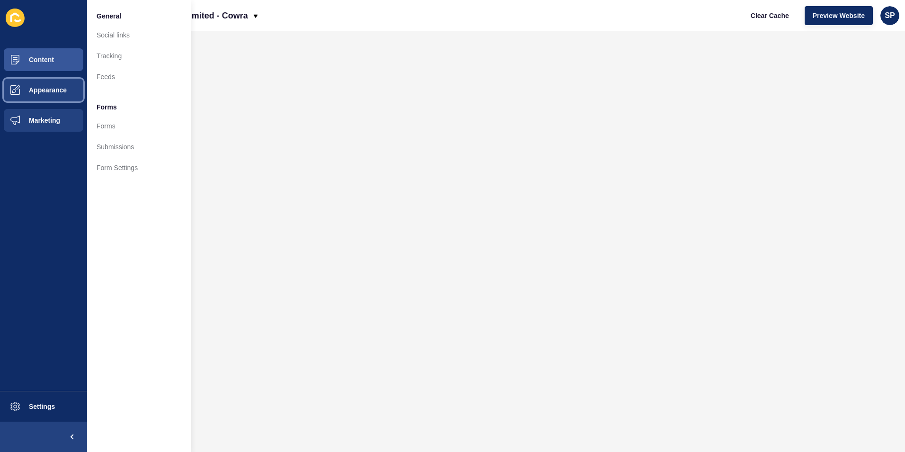
click at [55, 92] on span "Appearance" at bounding box center [33, 90] width 68 height 8
click at [56, 120] on span "Marketing" at bounding box center [30, 121] width 62 height 8
click at [125, 36] on link "Social links" at bounding box center [139, 35] width 104 height 21
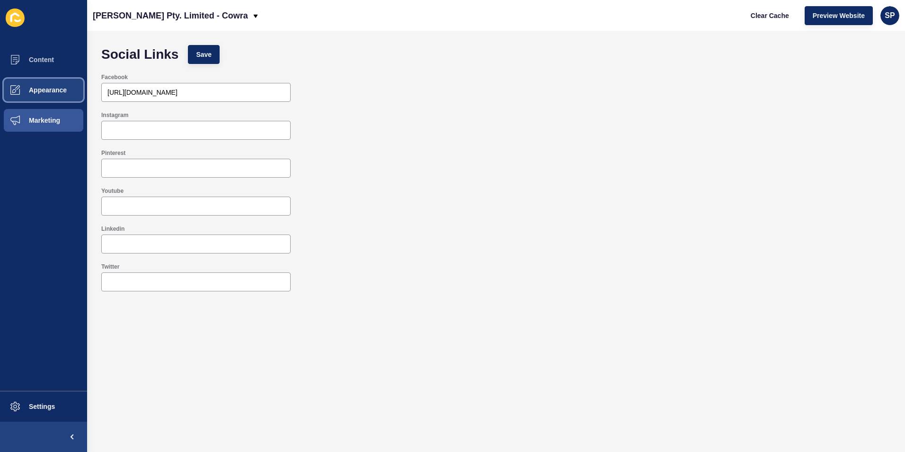
click at [39, 94] on button "Appearance" at bounding box center [43, 90] width 87 height 30
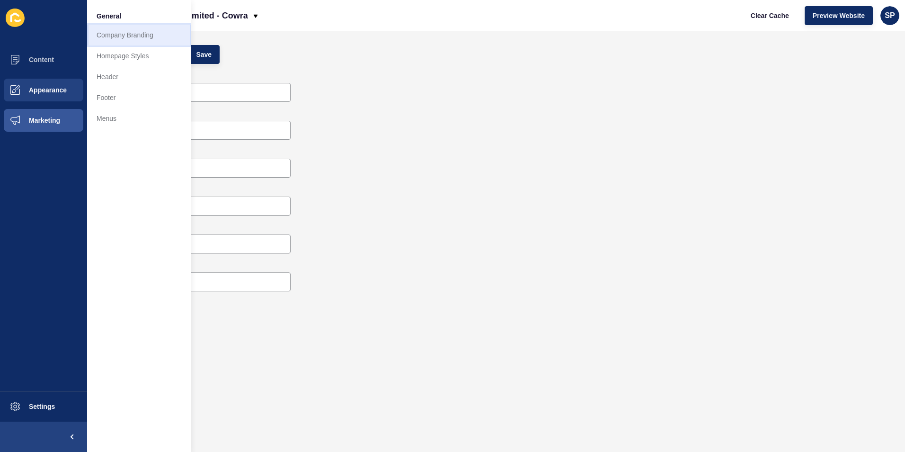
click at [111, 42] on link "Company Branding" at bounding box center [139, 35] width 104 height 21
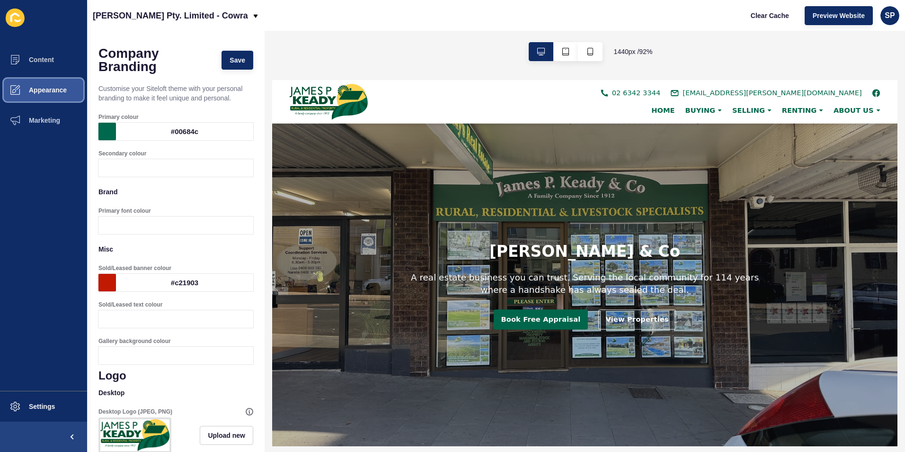
click at [45, 84] on button "Appearance" at bounding box center [43, 90] width 87 height 30
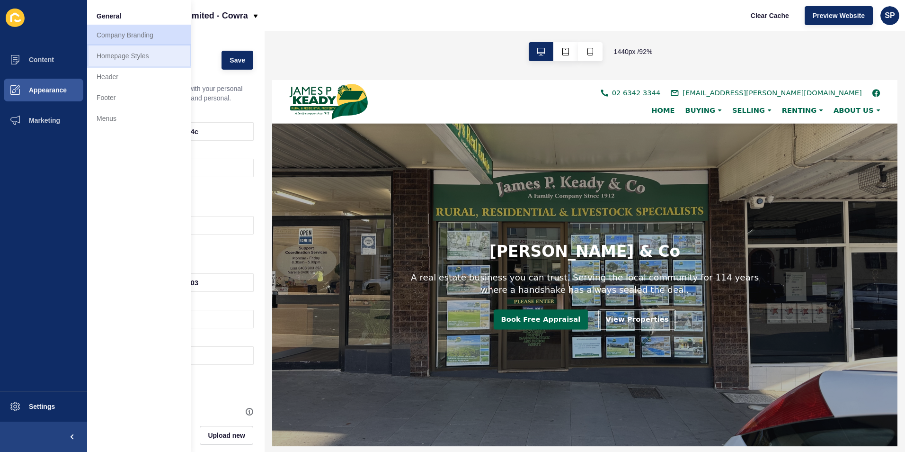
click at [116, 59] on link "Homepage Styles" at bounding box center [139, 55] width 104 height 21
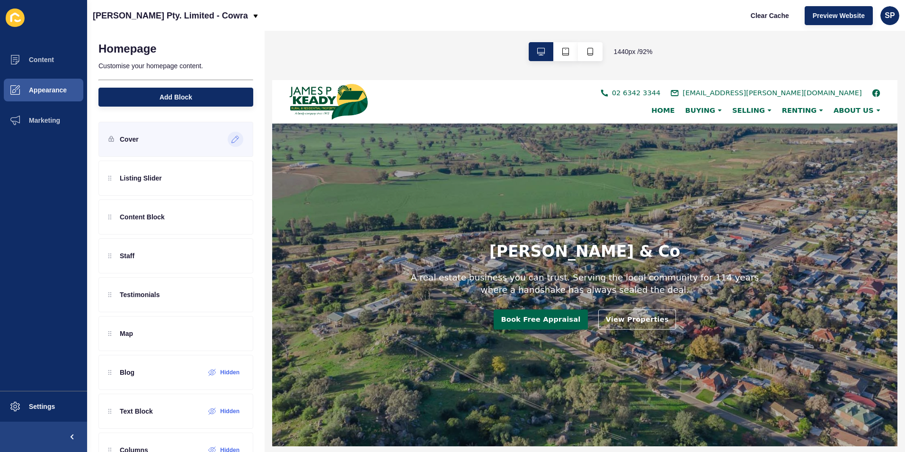
click at [232, 138] on icon at bounding box center [236, 139] width 8 height 8
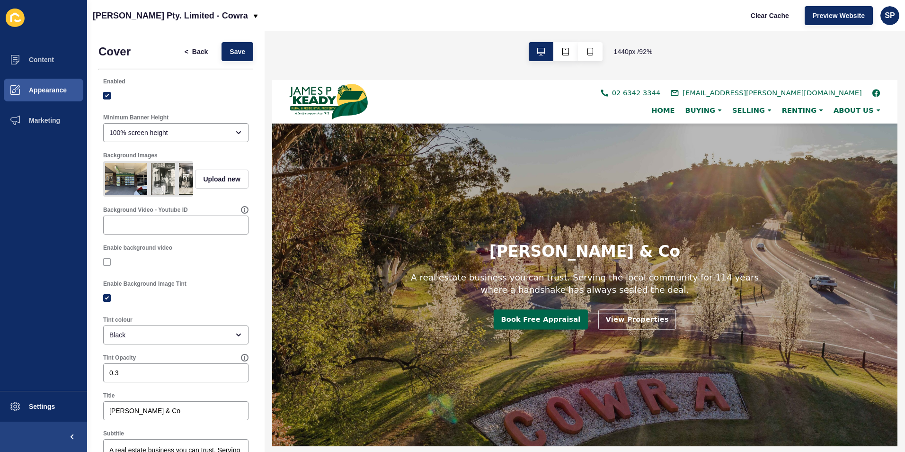
click at [119, 173] on img at bounding box center [126, 179] width 42 height 32
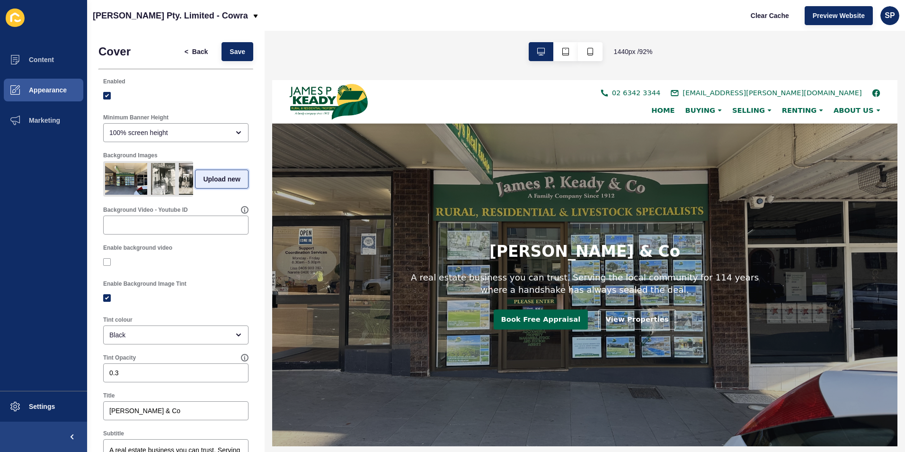
click at [215, 178] on span "Upload new" at bounding box center [221, 178] width 37 height 9
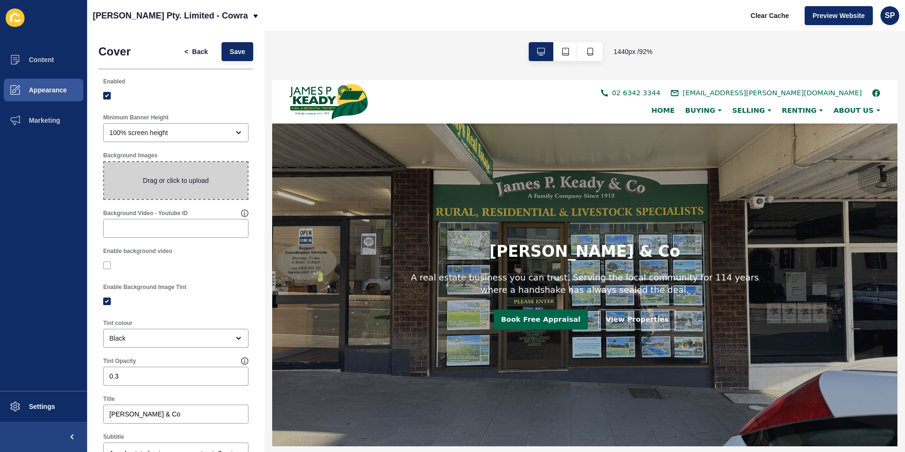
click at [176, 178] on span at bounding box center [175, 180] width 143 height 37
click at [104, 162] on input "Drag or click to upload" at bounding box center [104, 162] width 0 height 0
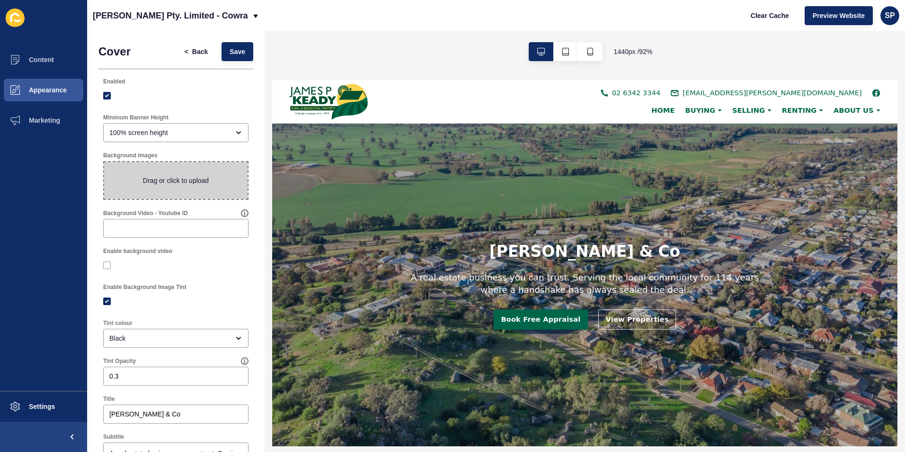
type input "C:\fakepath\EE-edited-jpeg-cowra-sunrise-071018-3-1024x427-1 (002).jpg"
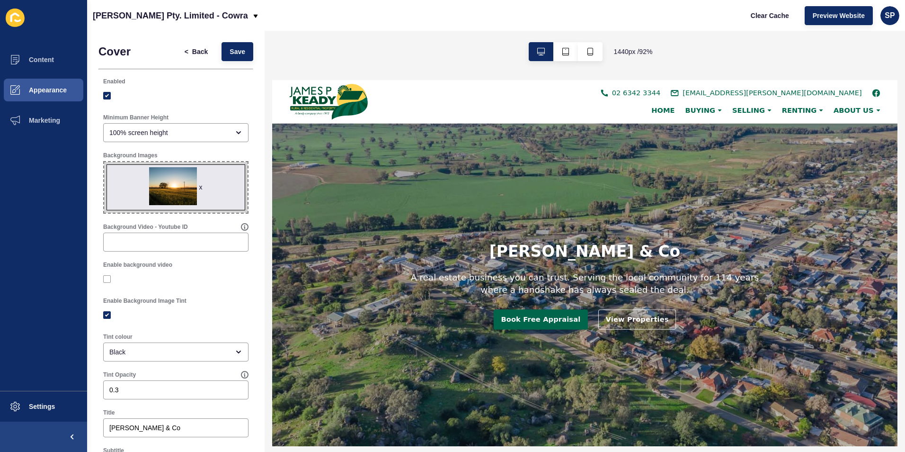
click at [216, 189] on span "x" at bounding box center [175, 187] width 143 height 51
click at [104, 162] on input "x Drag or click to upload" at bounding box center [104, 162] width 0 height 0
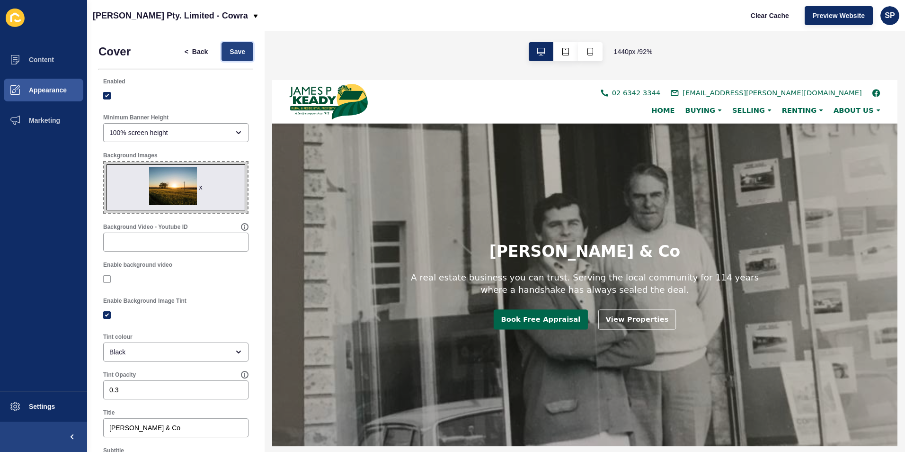
click at [233, 50] on span "Save" at bounding box center [238, 51] width 16 height 9
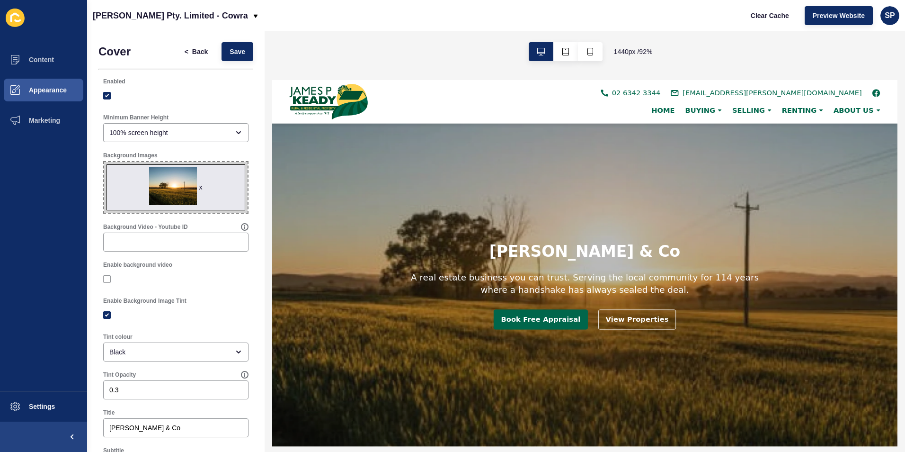
click at [199, 188] on span "x" at bounding box center [175, 187] width 143 height 51
click at [104, 162] on input "x Drag or click to upload" at bounding box center [104, 162] width 0 height 0
click at [199, 184] on div "x" at bounding box center [200, 186] width 3 height 9
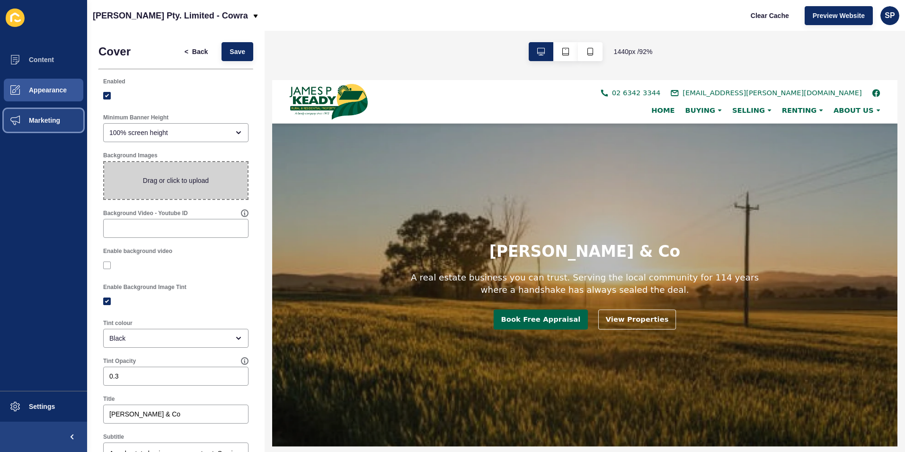
click at [54, 123] on span "Marketing" at bounding box center [30, 121] width 62 height 8
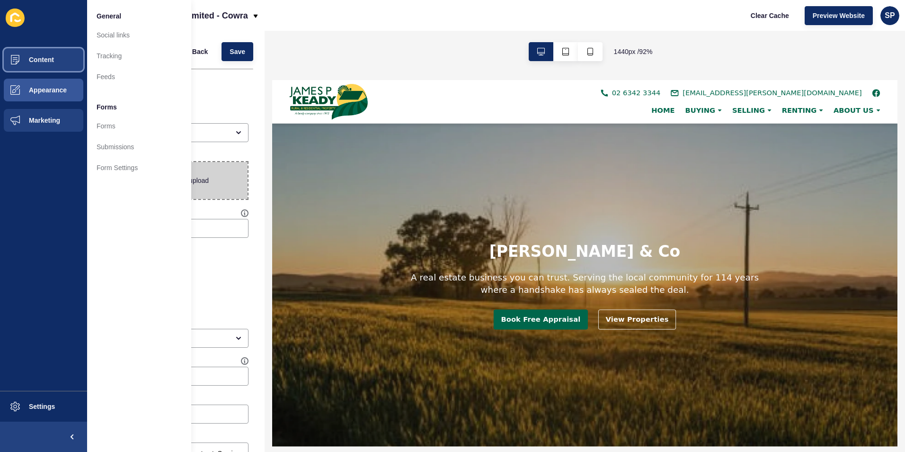
click at [73, 54] on button "Content" at bounding box center [43, 60] width 87 height 30
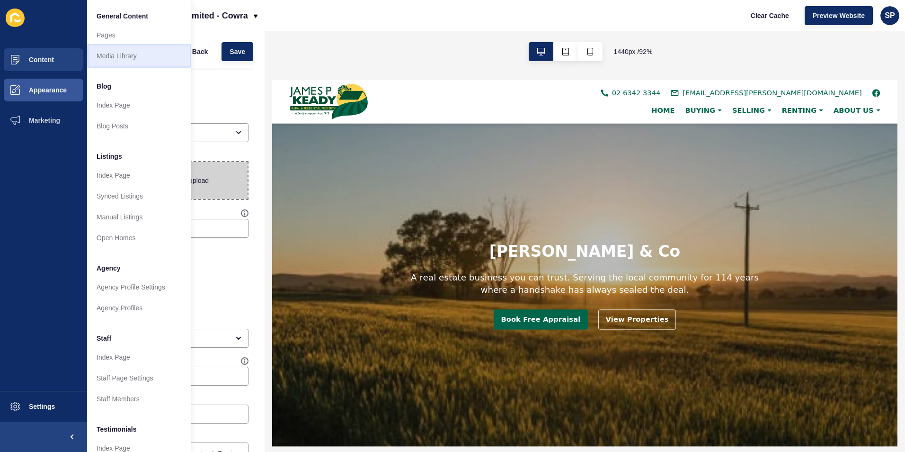
click at [108, 61] on link "Media Library" at bounding box center [139, 55] width 104 height 21
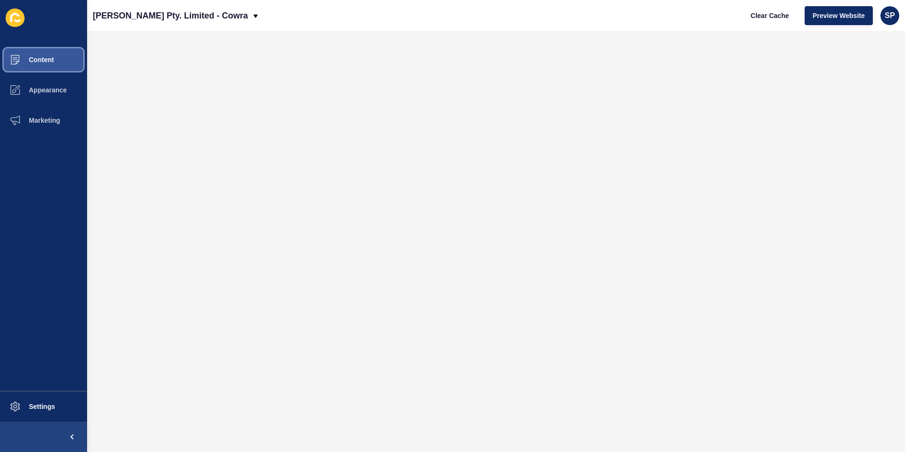
click at [34, 60] on span "Content" at bounding box center [26, 60] width 55 height 8
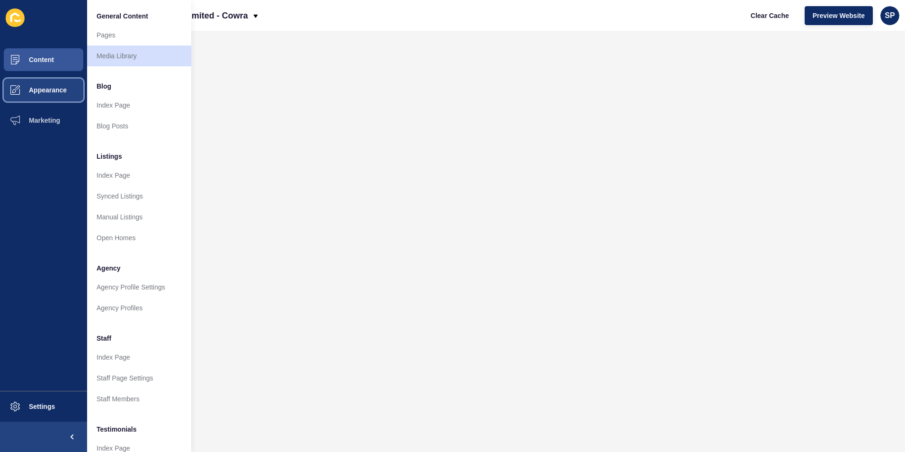
click at [50, 91] on span "Appearance" at bounding box center [33, 90] width 68 height 8
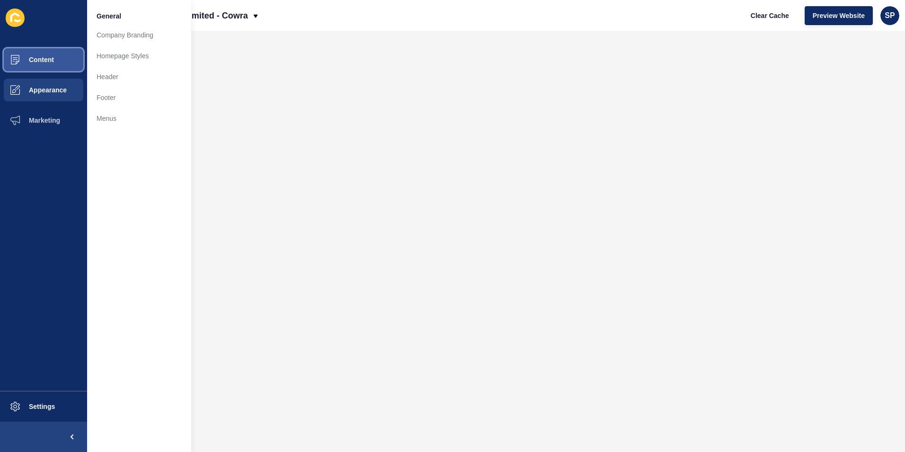
click at [66, 64] on button "Content" at bounding box center [43, 60] width 87 height 30
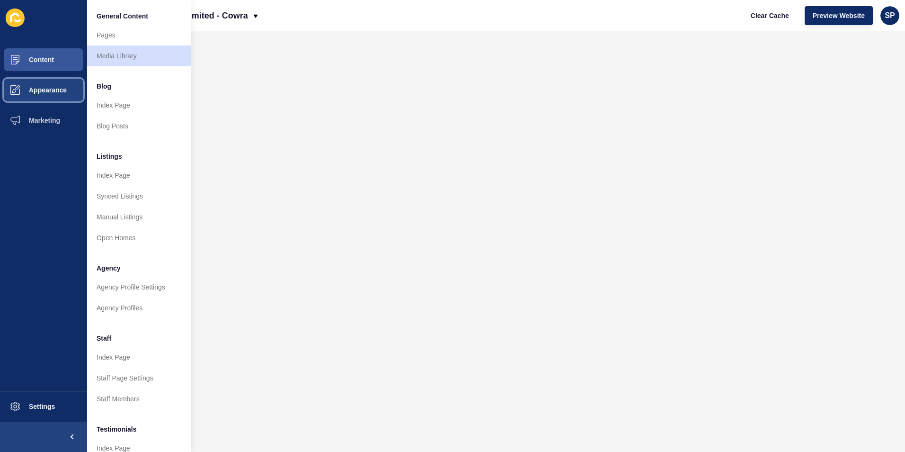
click at [55, 79] on button "Appearance" at bounding box center [43, 90] width 87 height 30
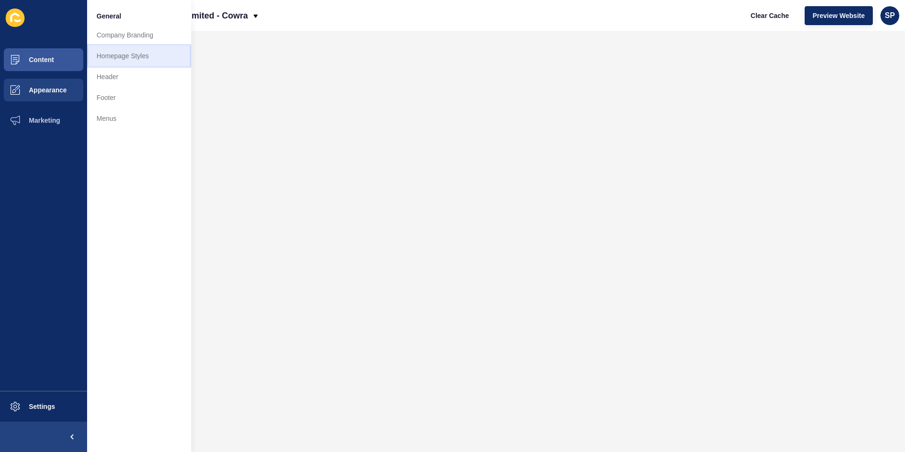
click at [125, 57] on link "Homepage Styles" at bounding box center [139, 55] width 104 height 21
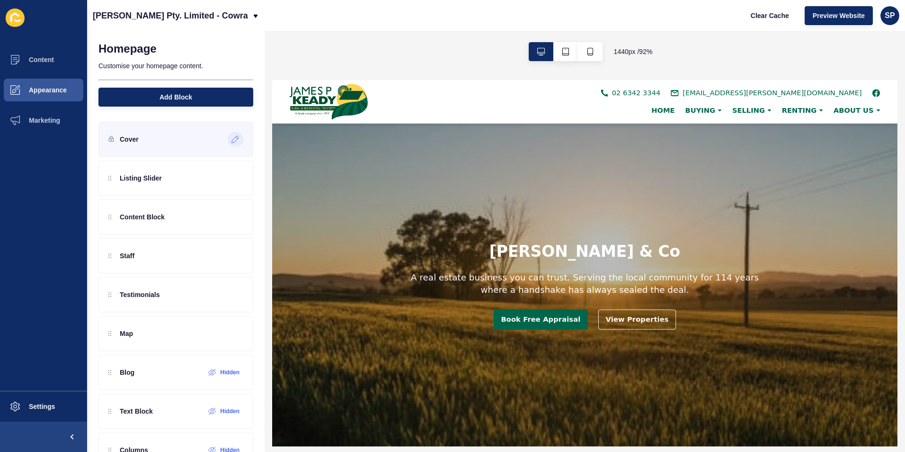
click at [232, 139] on icon at bounding box center [236, 139] width 8 height 8
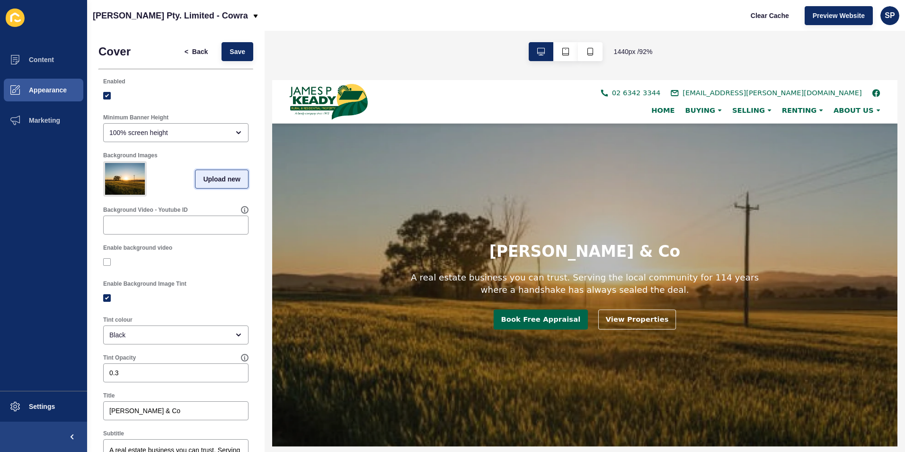
click at [195, 180] on button "Upload new" at bounding box center [222, 179] width 54 height 19
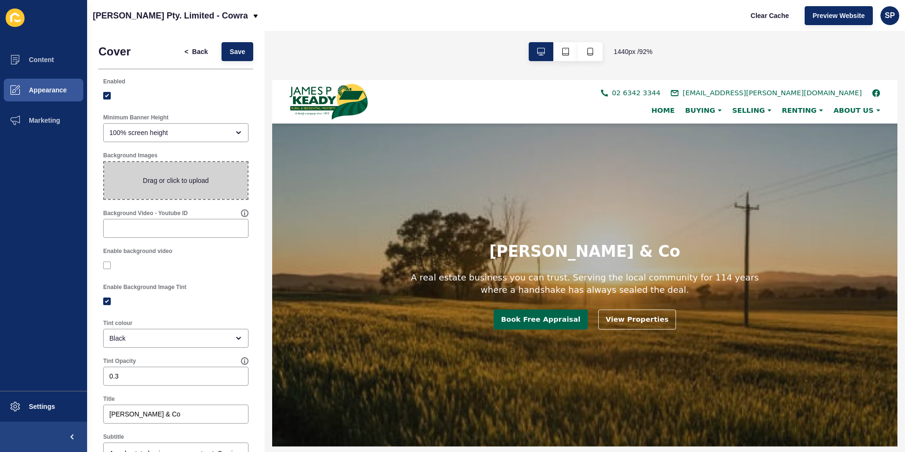
click at [188, 176] on span at bounding box center [175, 180] width 143 height 37
click at [104, 162] on input "Drag or click to upload" at bounding box center [104, 162] width 0 height 0
drag, startPoint x: 490, startPoint y: 263, endPoint x: 533, endPoint y: 287, distance: 49.0
click at [533, 287] on div "[PERSON_NAME] & Co A real estate business you can trust. Serving the local comm…" at bounding box center [612, 304] width 395 height 95
click at [31, 60] on span "Content" at bounding box center [26, 60] width 55 height 8
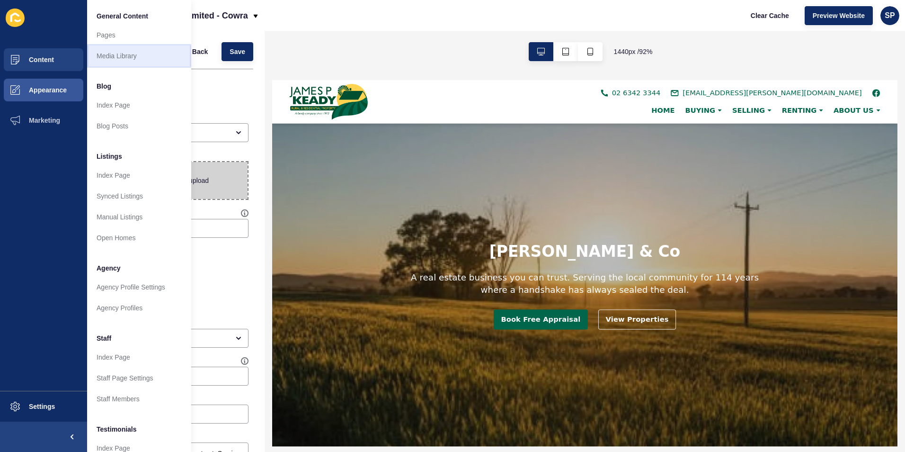
click at [128, 58] on link "Media Library" at bounding box center [139, 55] width 104 height 21
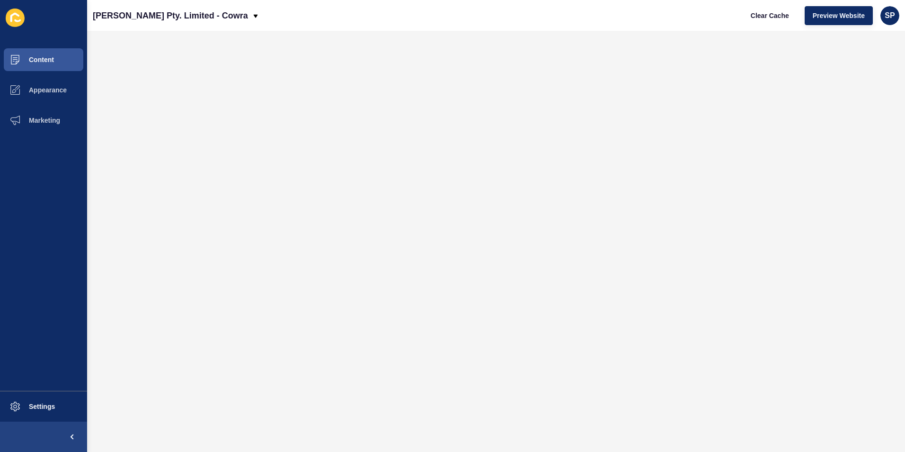
click at [612, 23] on div "[PERSON_NAME] Pty. Limited - Cowra Clear Cache Preview Website SP" at bounding box center [496, 15] width 818 height 31
click at [25, 57] on span "Content" at bounding box center [26, 60] width 55 height 8
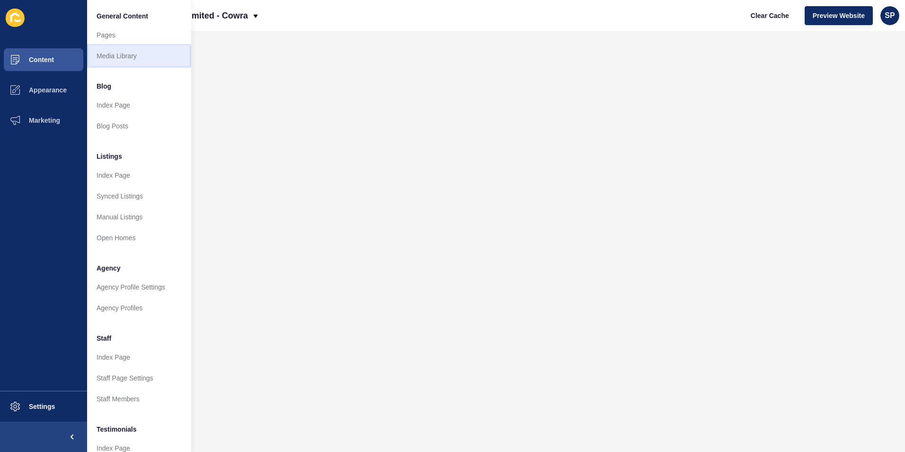
click at [101, 54] on link "Media Library" at bounding box center [139, 55] width 104 height 21
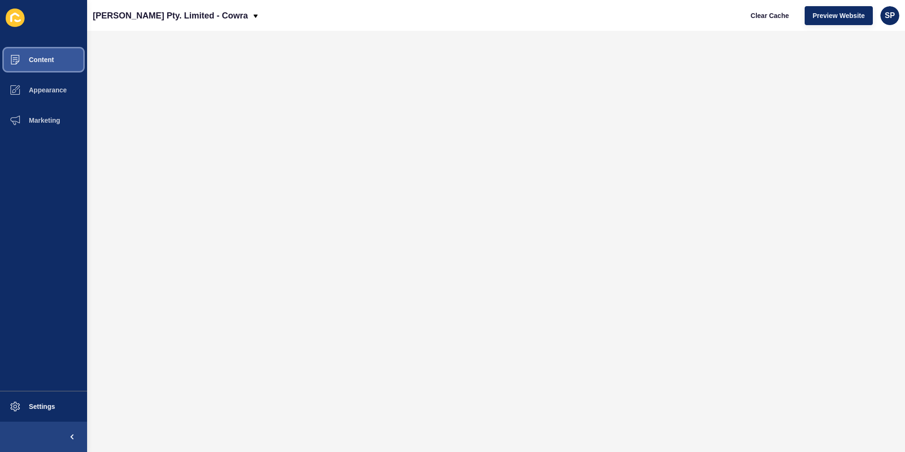
click at [26, 58] on span "Content" at bounding box center [26, 60] width 55 height 8
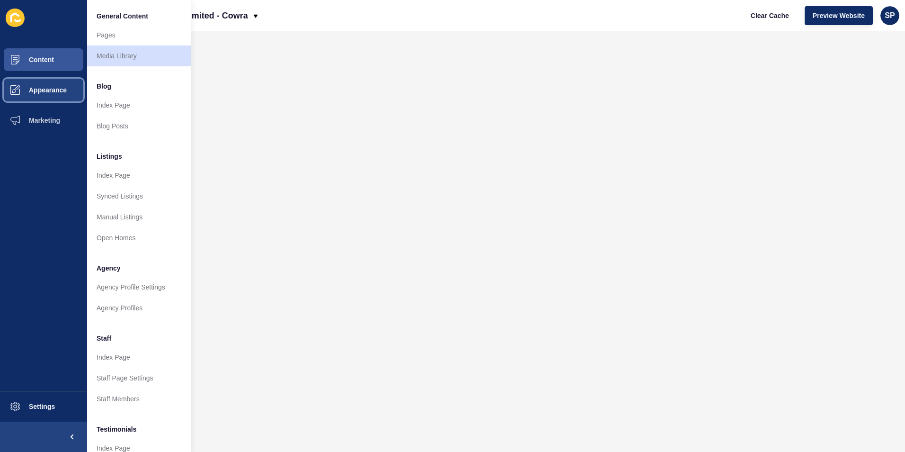
click at [32, 93] on span "Appearance" at bounding box center [33, 90] width 68 height 8
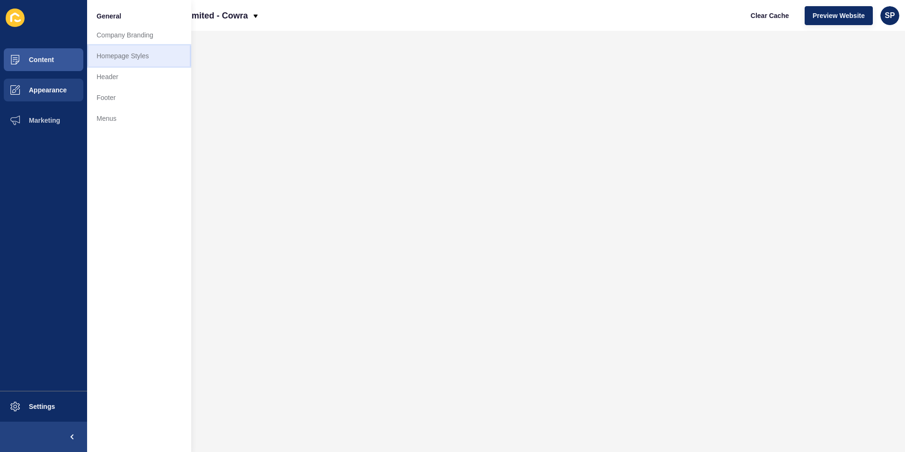
click at [119, 61] on link "Homepage Styles" at bounding box center [139, 55] width 104 height 21
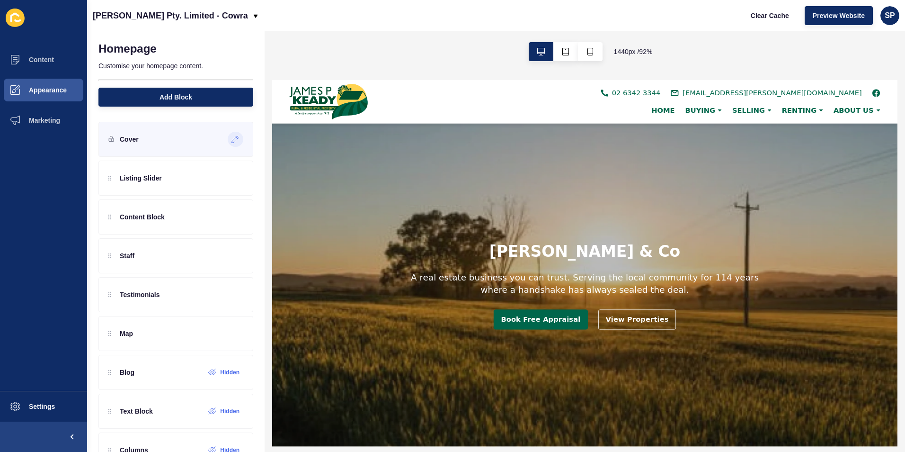
click at [232, 143] on icon at bounding box center [236, 139] width 8 height 8
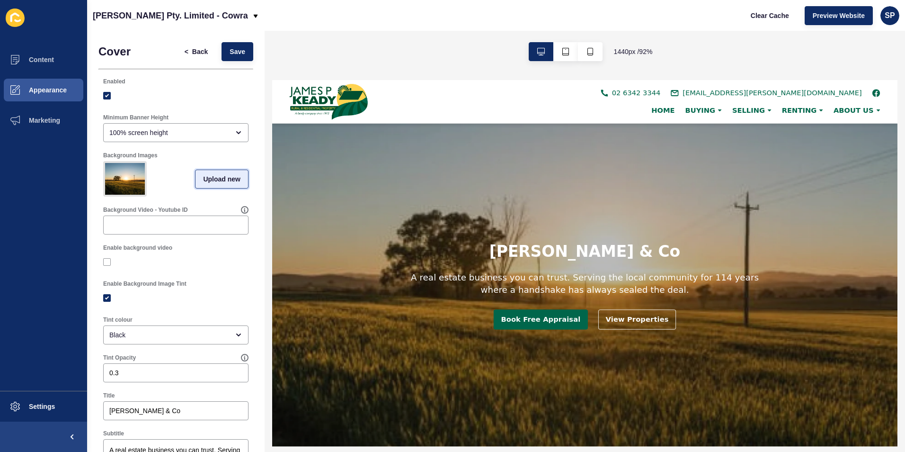
click at [214, 179] on span "Upload new" at bounding box center [221, 178] width 37 height 9
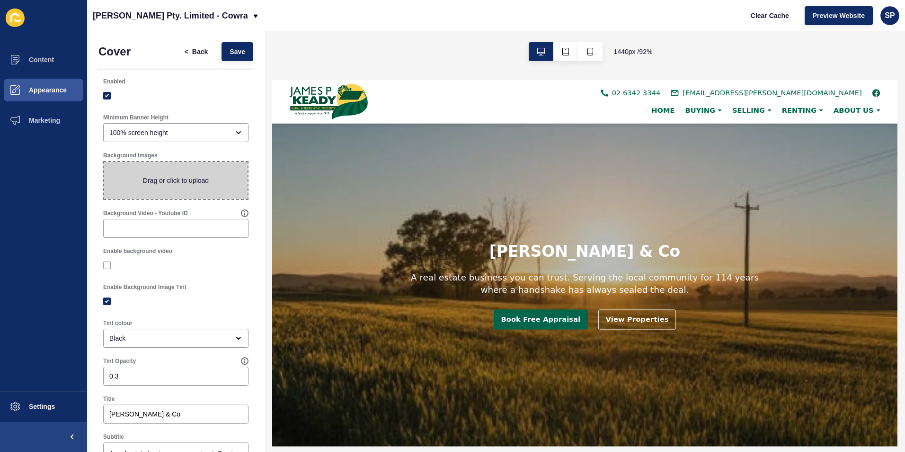
click at [213, 180] on span at bounding box center [175, 180] width 143 height 37
click at [104, 162] on input "Drag or click to upload" at bounding box center [104, 162] width 0 height 0
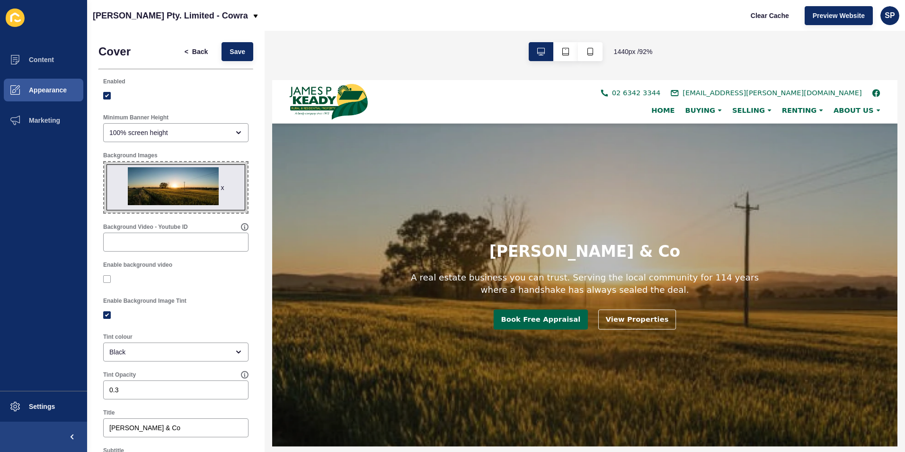
click at [233, 192] on span "x" at bounding box center [175, 187] width 143 height 51
click at [104, 162] on input "x Drag or click to upload" at bounding box center [104, 162] width 0 height 0
type input "C:\fakepath\COWRA.jpg"
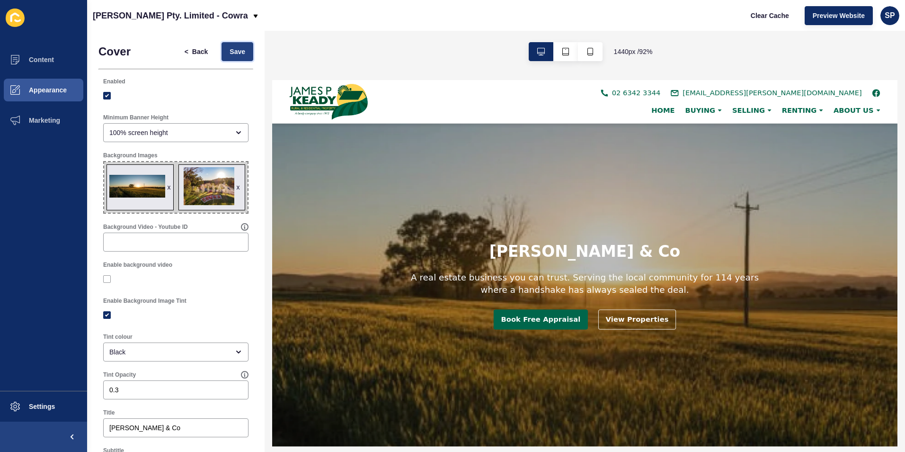
click at [230, 51] on span "Save" at bounding box center [238, 51] width 16 height 9
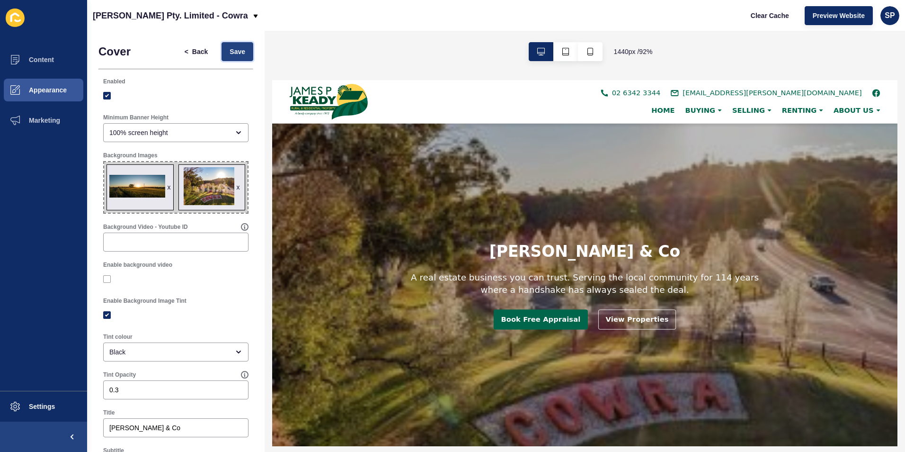
click at [227, 57] on button "Save" at bounding box center [238, 51] width 32 height 19
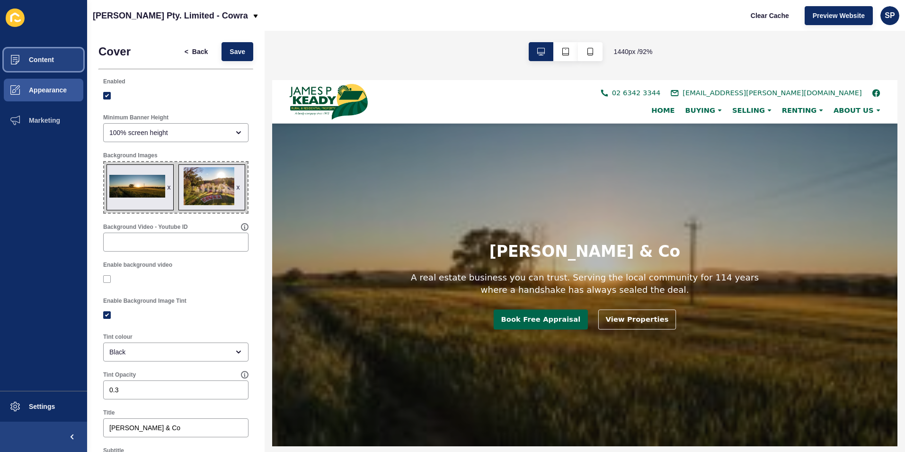
click at [32, 64] on button "Content" at bounding box center [43, 60] width 87 height 30
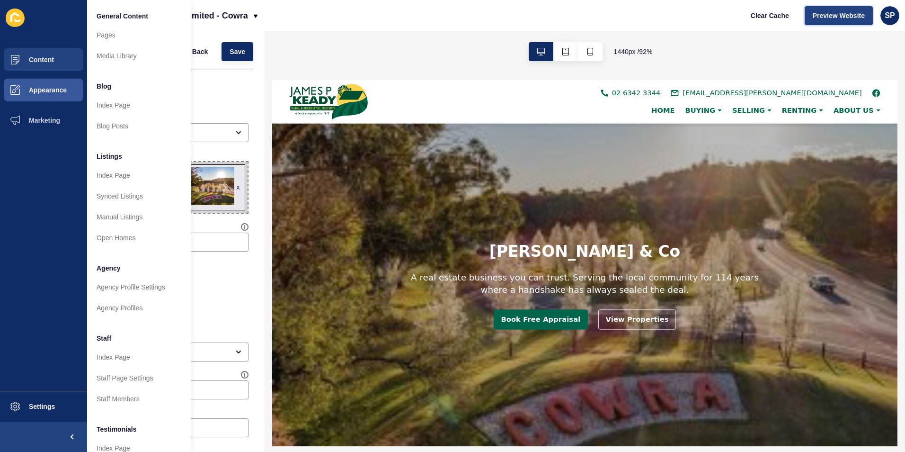
click at [842, 16] on span "Preview Website" at bounding box center [839, 15] width 52 height 9
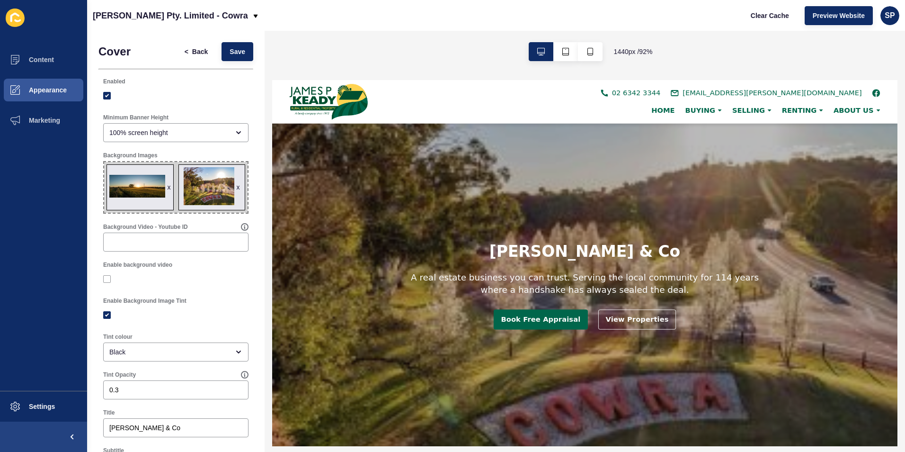
click at [237, 186] on div "x" at bounding box center [238, 186] width 3 height 9
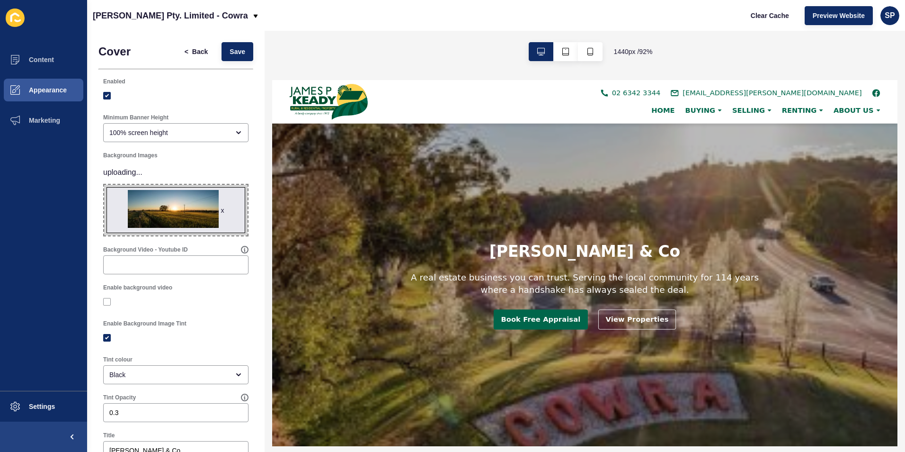
click at [222, 208] on span "x" at bounding box center [175, 210] width 143 height 51
click at [104, 185] on input "x Drag or click to upload" at bounding box center [104, 185] width 0 height 0
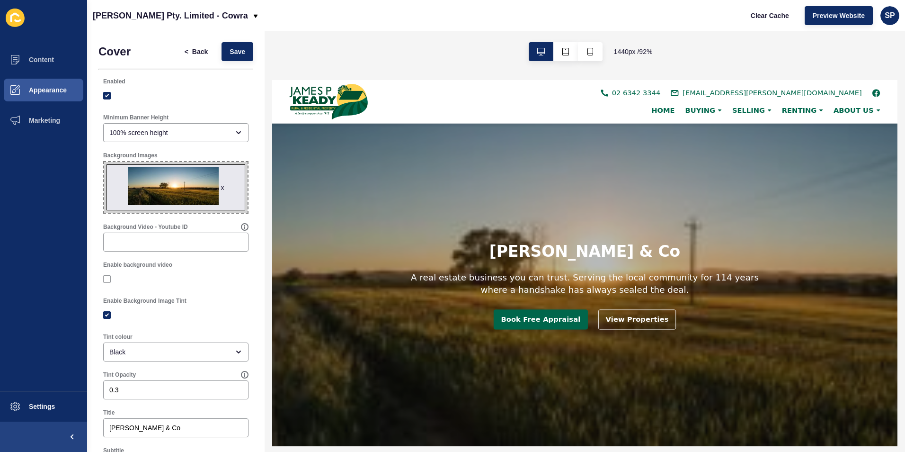
click at [221, 188] on div "x" at bounding box center [222, 187] width 3 height 9
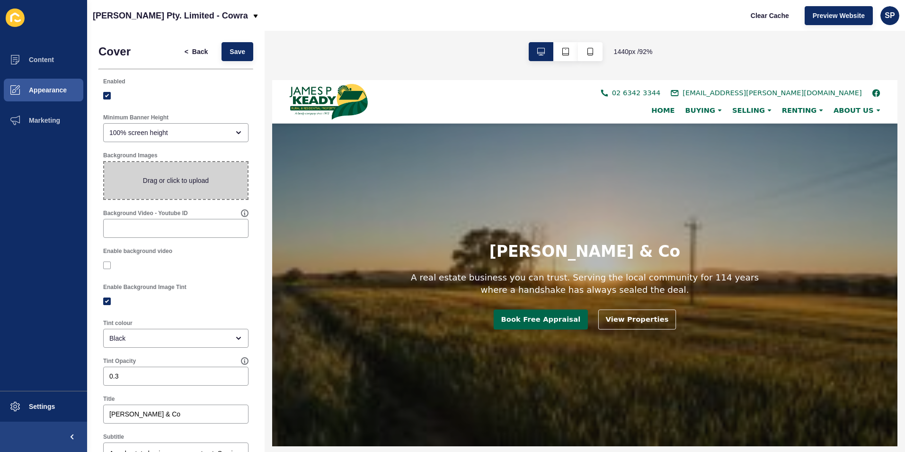
click at [205, 183] on span at bounding box center [175, 180] width 143 height 37
click at [104, 162] on input "Drag or click to upload" at bounding box center [104, 162] width 0 height 0
click at [230, 47] on span "Save" at bounding box center [238, 51] width 16 height 9
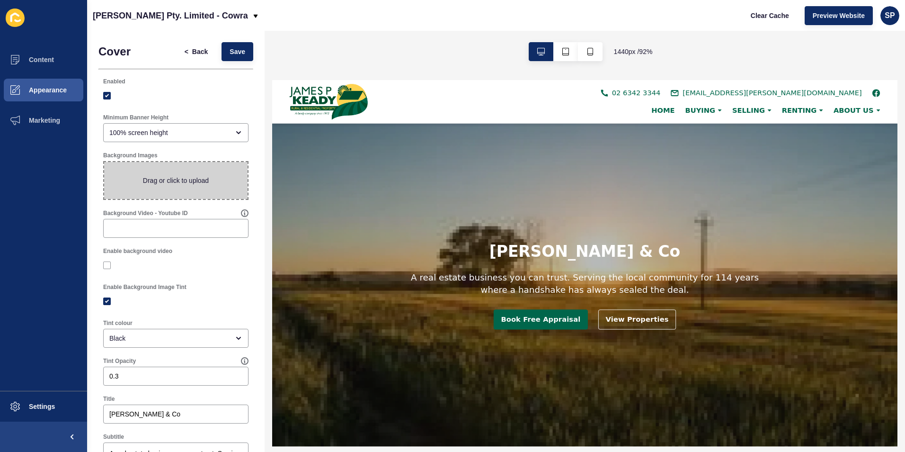
click at [171, 169] on span at bounding box center [175, 180] width 143 height 37
click at [104, 162] on input "Drag or click to upload" at bounding box center [104, 162] width 0 height 0
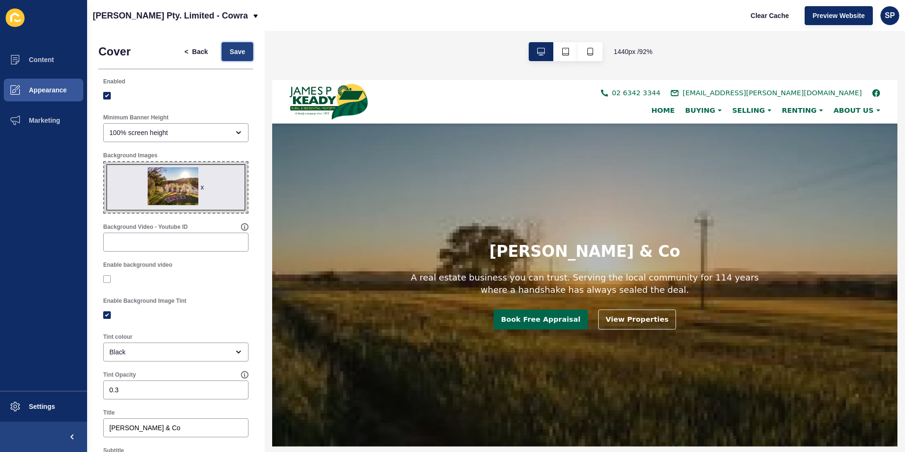
click at [222, 50] on button "Save" at bounding box center [238, 51] width 32 height 19
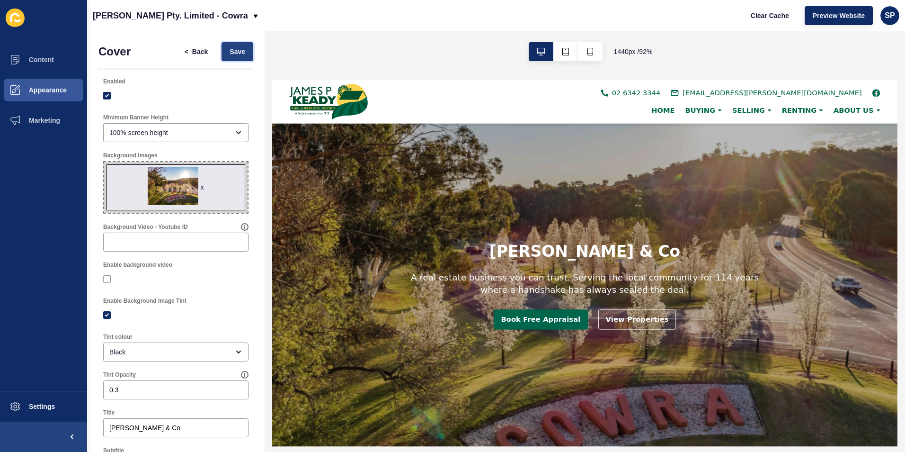
click at [231, 46] on button "Save" at bounding box center [238, 51] width 32 height 19
click at [203, 185] on span "x" at bounding box center [175, 187] width 143 height 51
click at [104, 162] on input "x Drag or click to upload" at bounding box center [104, 162] width 0 height 0
type input "C:\fakepath\EE-edited-jpeg-cowra-sunrise-071018-3-1024x427-1 (002).jpg"
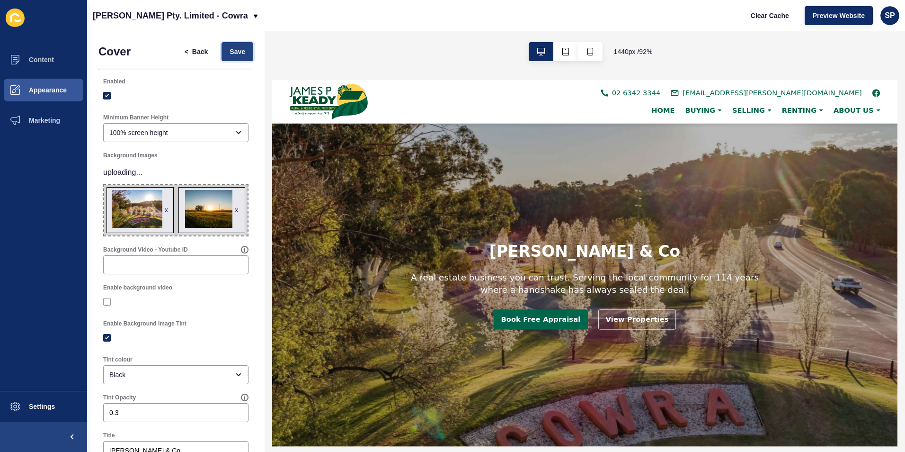
click at [230, 51] on span "Save" at bounding box center [238, 51] width 16 height 9
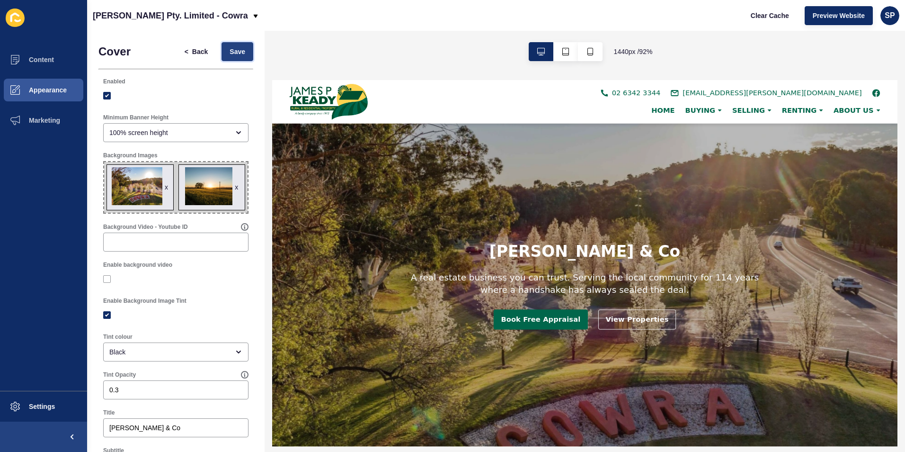
click at [233, 52] on span "Save" at bounding box center [238, 51] width 16 height 9
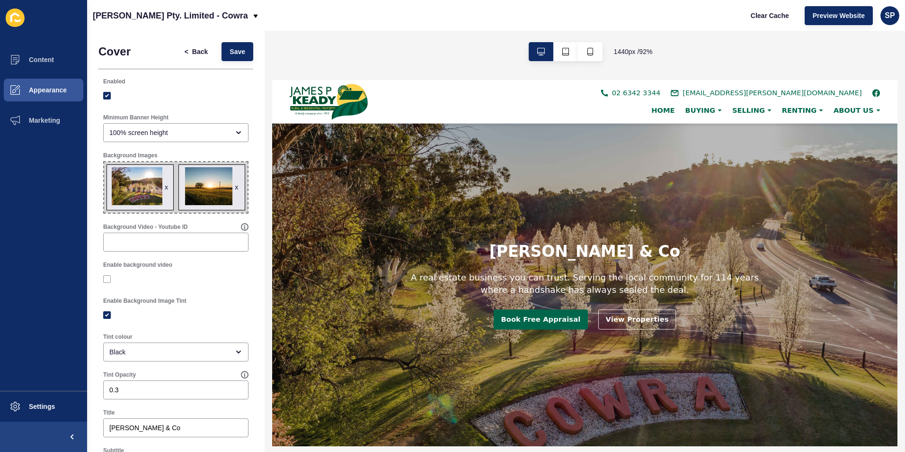
click at [235, 184] on div "x" at bounding box center [236, 186] width 3 height 9
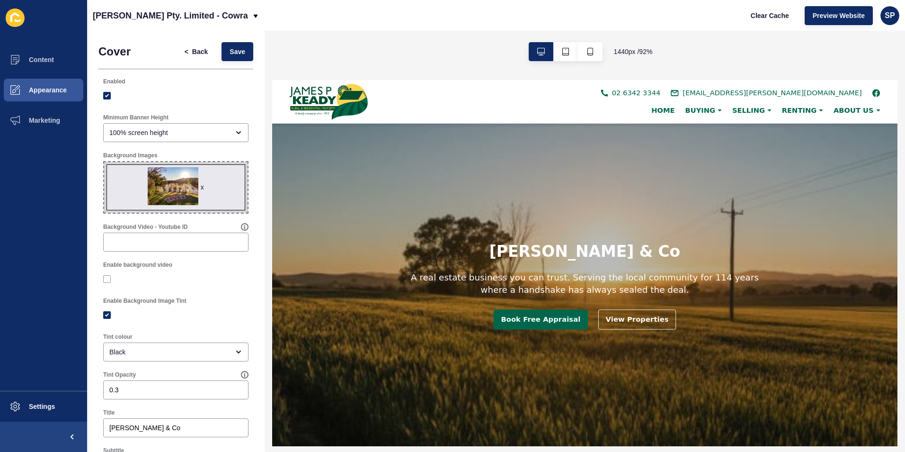
click at [214, 190] on span "x" at bounding box center [175, 187] width 143 height 51
click at [104, 162] on input "x Drag or click to upload" at bounding box center [104, 162] width 0 height 0
type input "C:\fakepath\history 2.jpg"
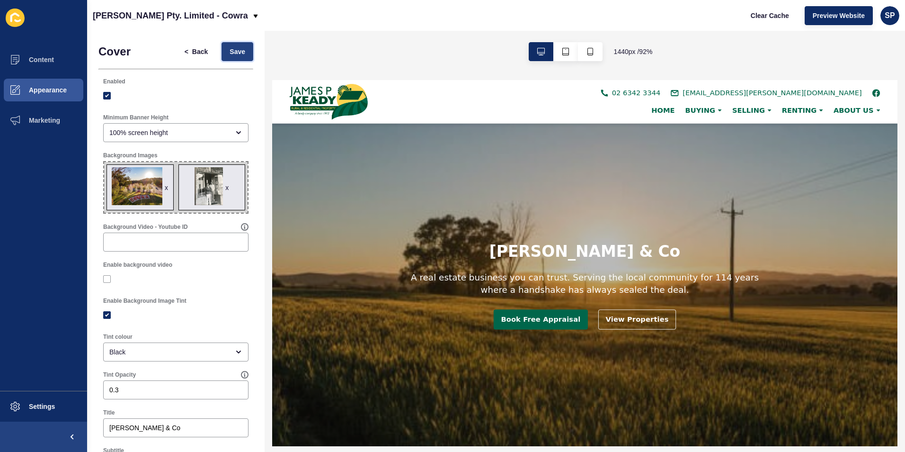
click at [222, 47] on button "Save" at bounding box center [238, 51] width 32 height 19
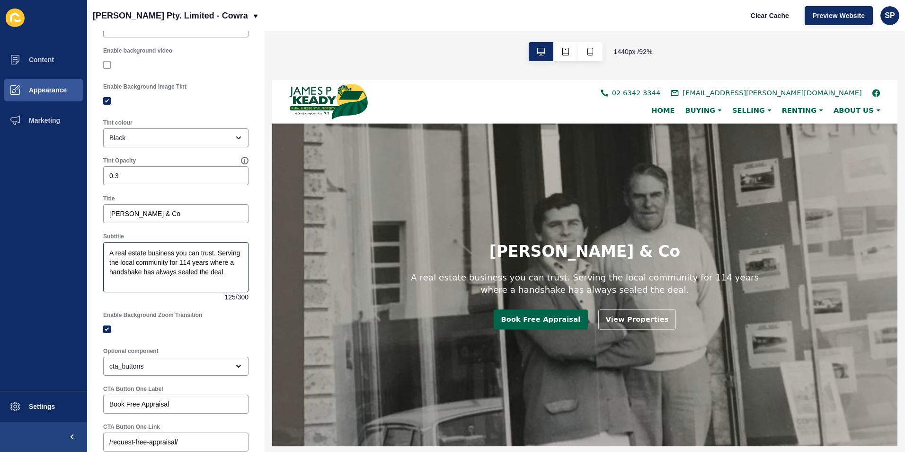
scroll to position [237, 0]
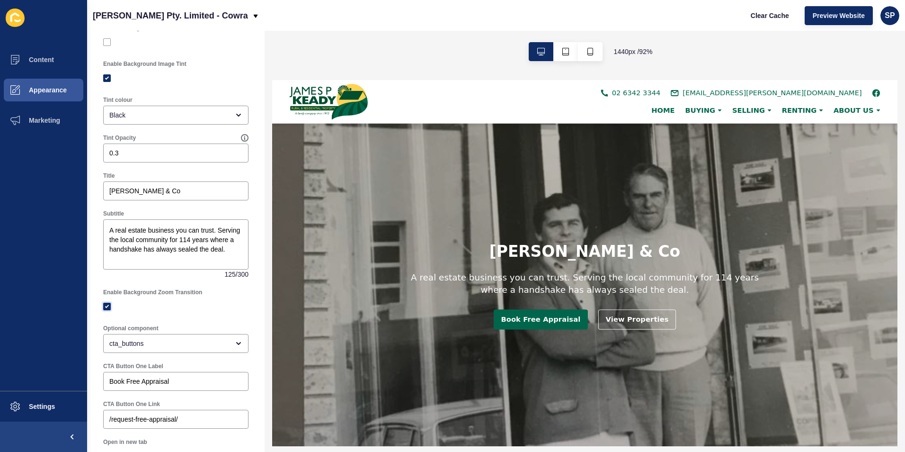
click at [106, 303] on label at bounding box center [107, 307] width 8 height 8
click at [106, 304] on input "Enable Background Zoom Transition" at bounding box center [108, 307] width 6 height 6
checkbox input "false"
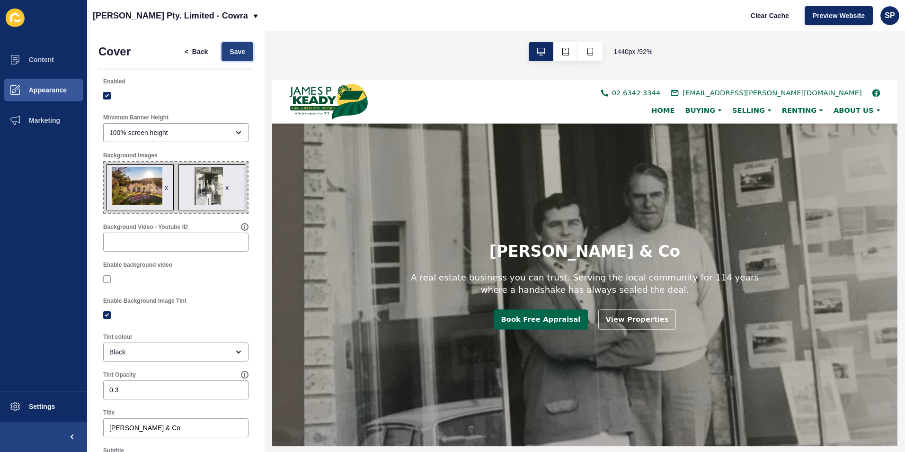
click at [228, 43] on button "Save" at bounding box center [238, 51] width 32 height 19
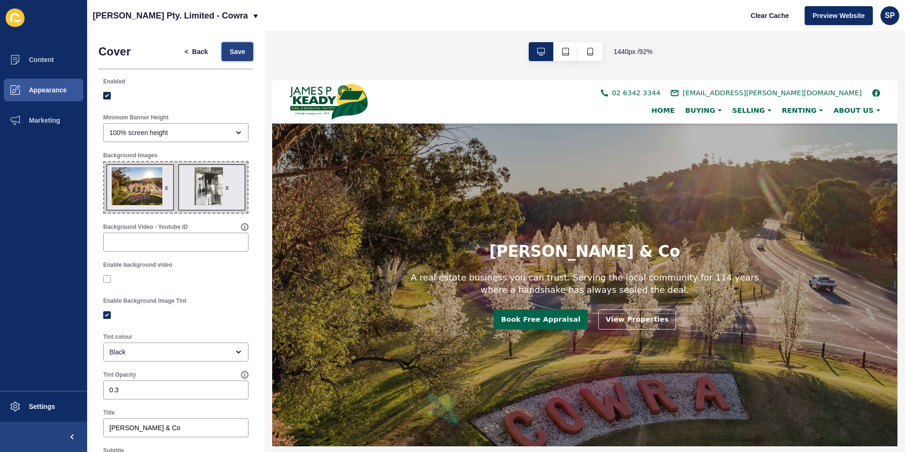
click at [237, 52] on span "Save" at bounding box center [238, 51] width 16 height 9
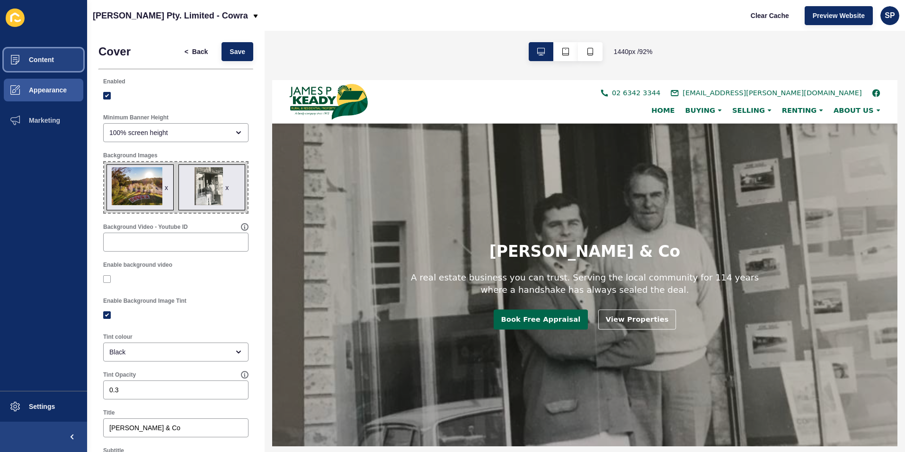
click at [33, 62] on span "Content" at bounding box center [26, 60] width 55 height 8
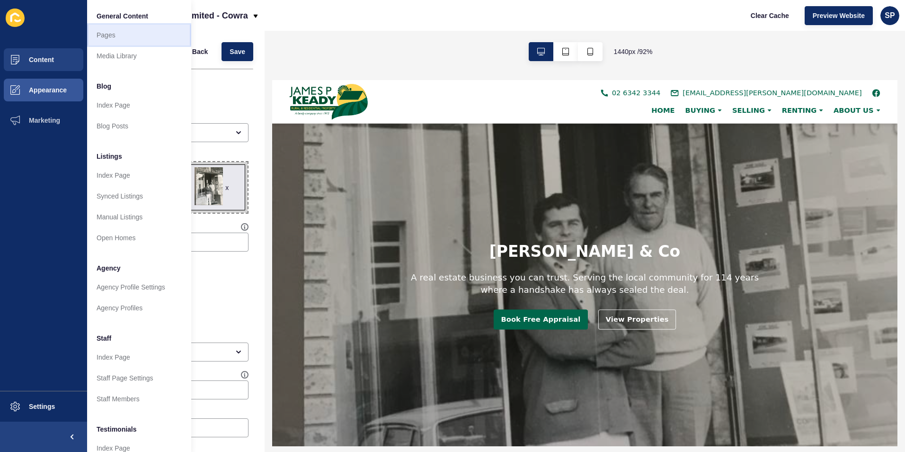
click at [121, 38] on link "Pages" at bounding box center [139, 35] width 104 height 21
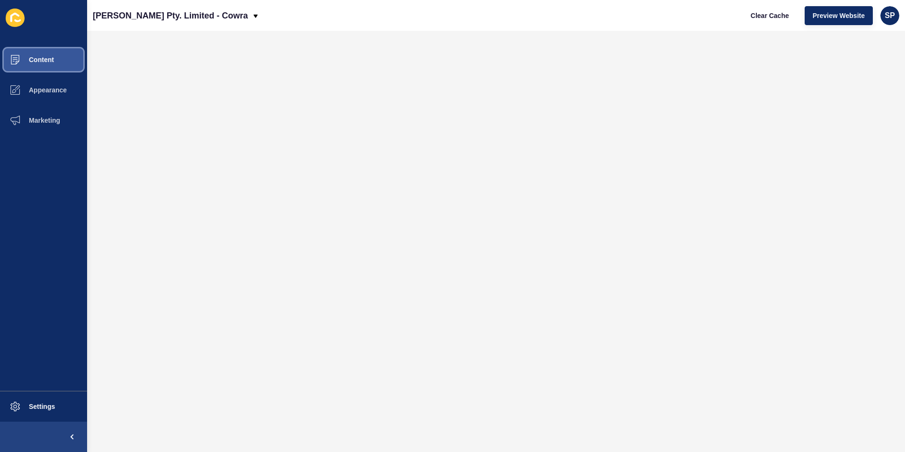
click at [24, 53] on span at bounding box center [15, 60] width 30 height 30
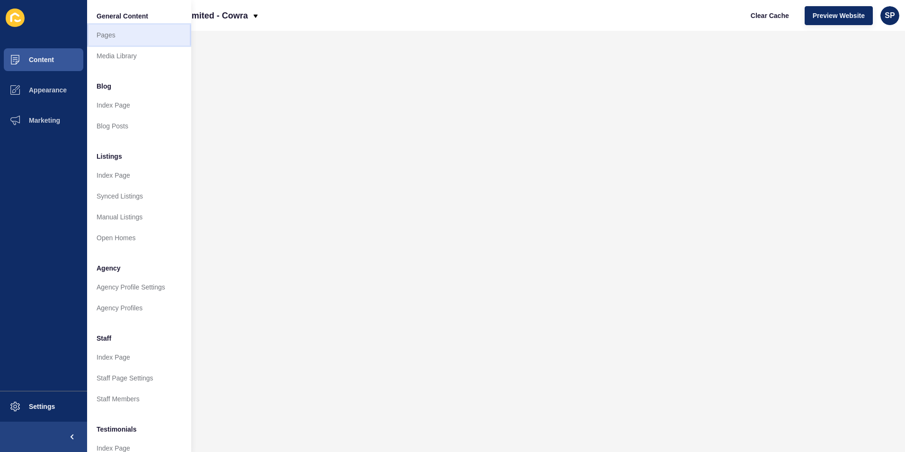
click at [120, 37] on link "Pages" at bounding box center [139, 35] width 104 height 21
